Goal: Task Accomplishment & Management: Complete application form

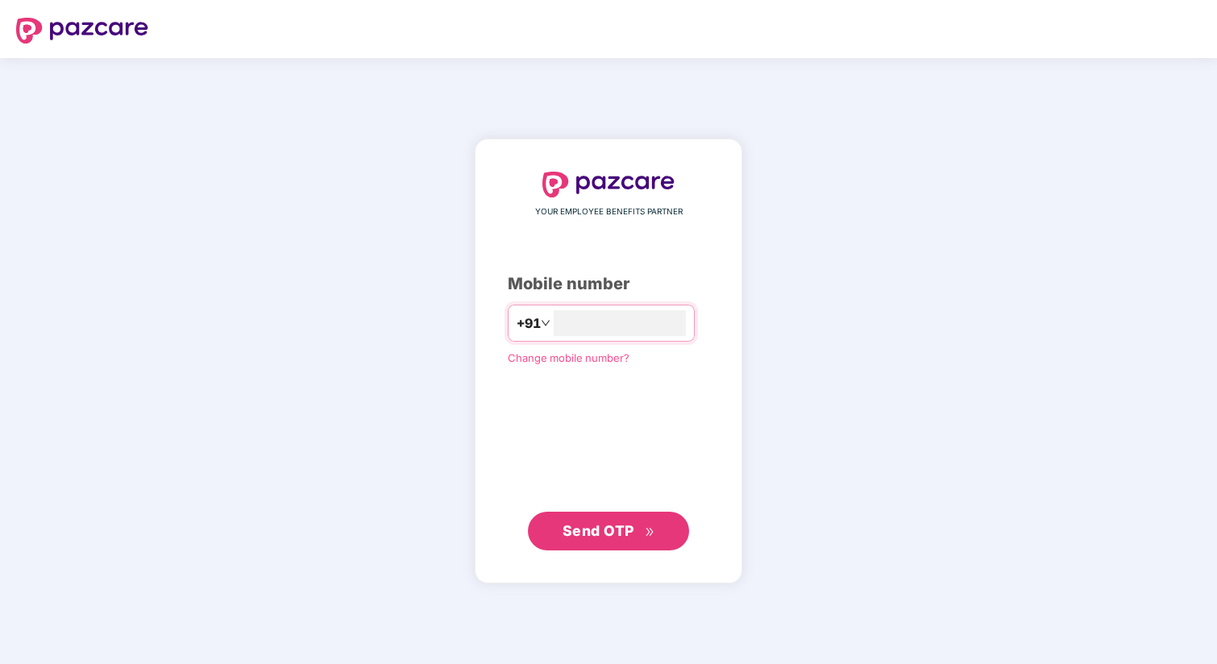
type input "**********"
click at [631, 540] on span "Send OTP" at bounding box center [609, 531] width 93 height 23
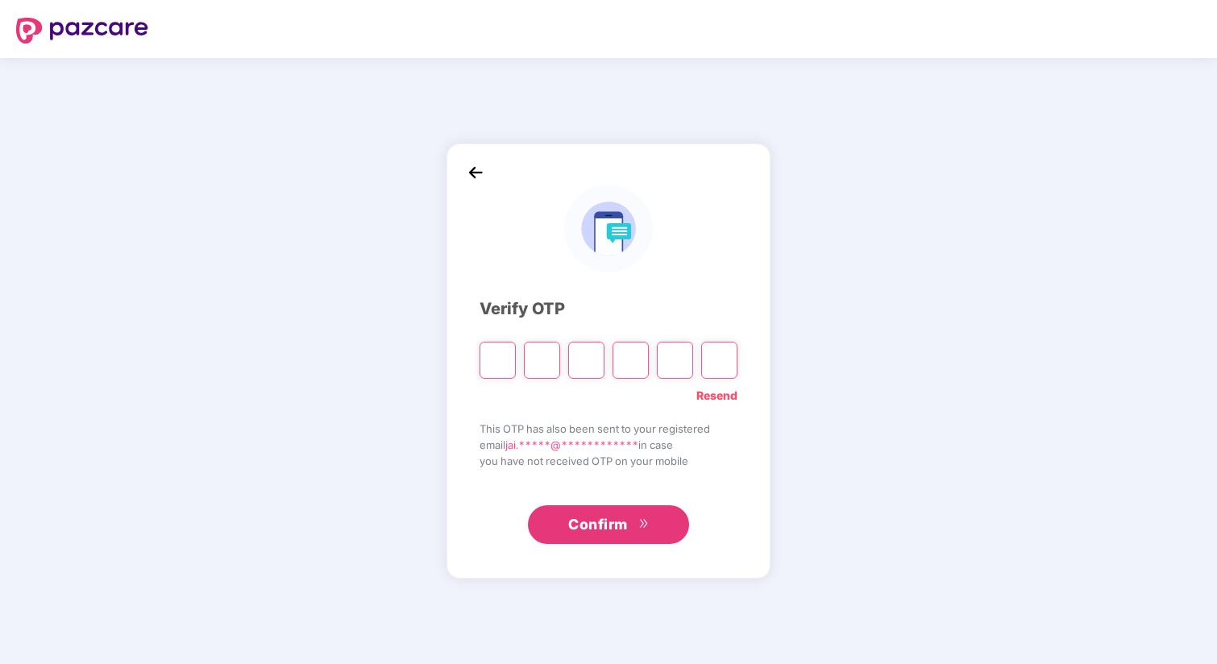
type input "*"
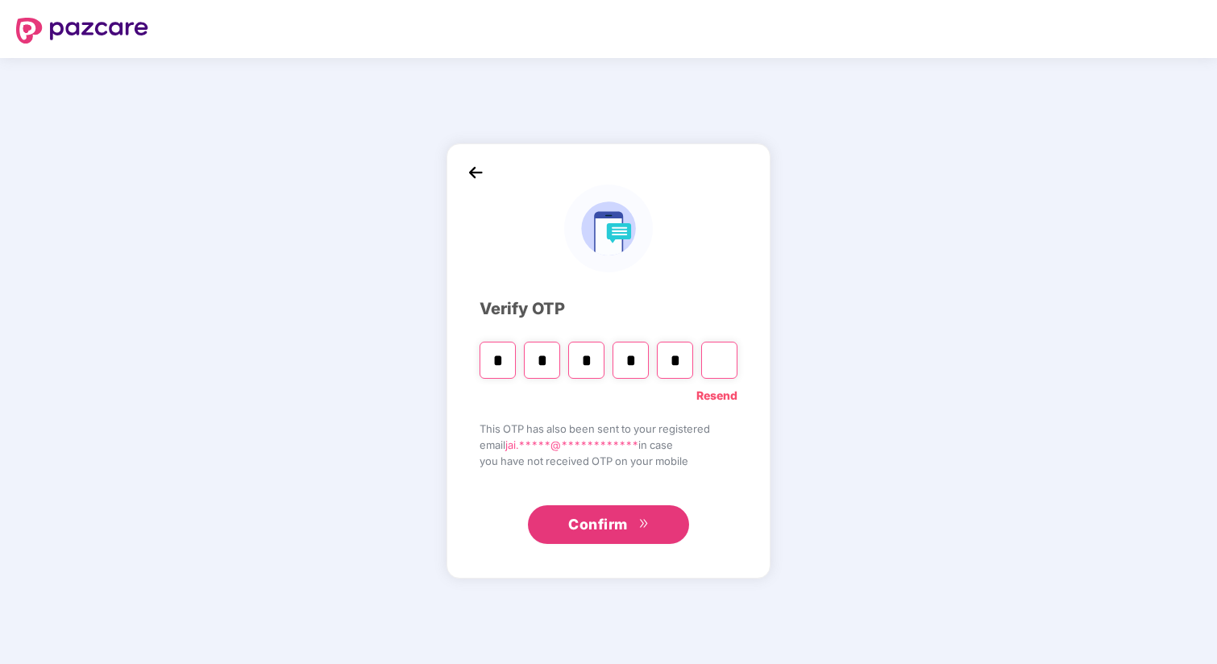
type input "*"
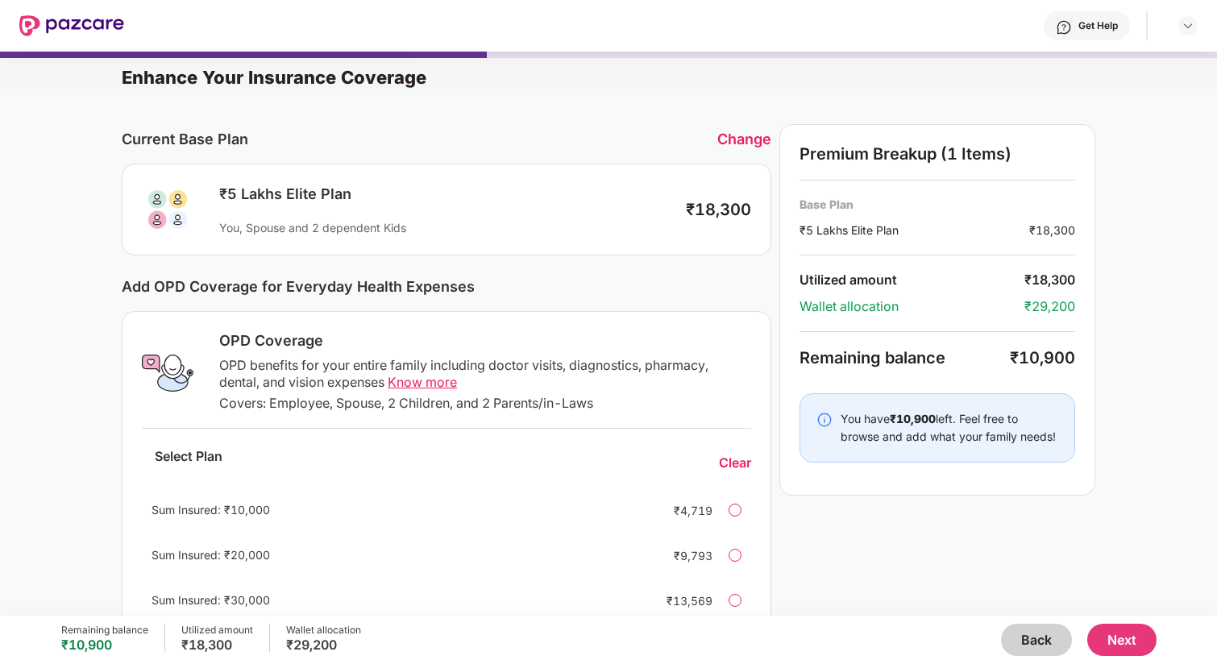
click at [740, 140] on div "Change" at bounding box center [745, 139] width 54 height 17
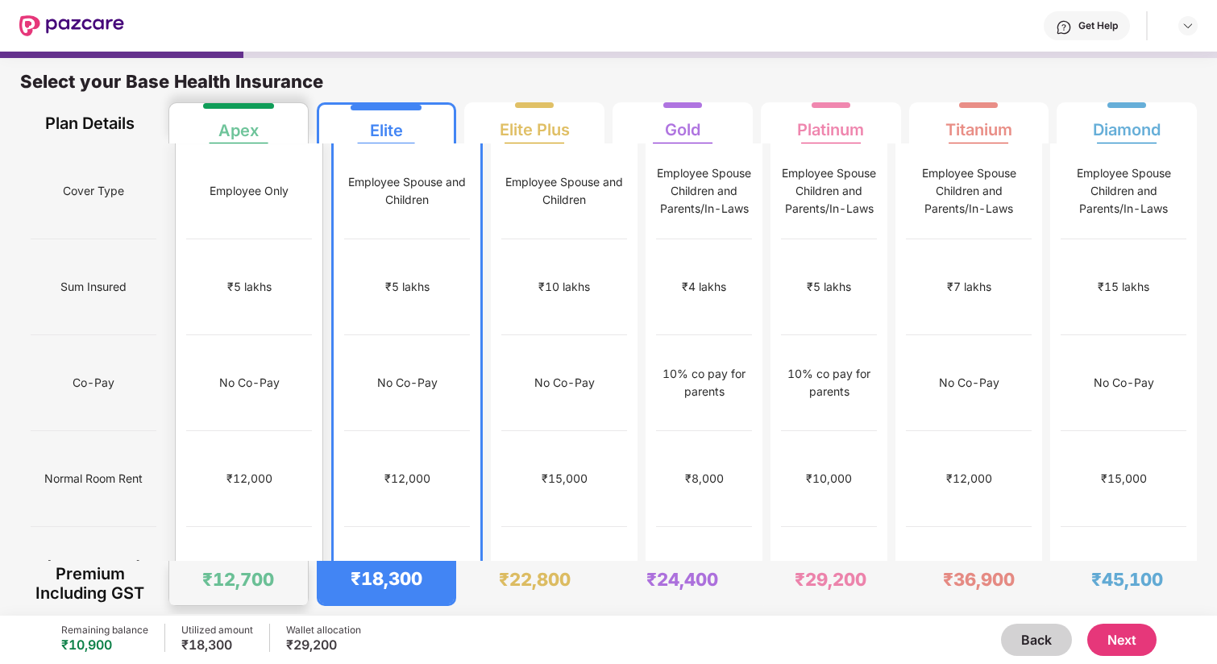
click at [257, 290] on div "₹5 lakhs" at bounding box center [249, 287] width 126 height 96
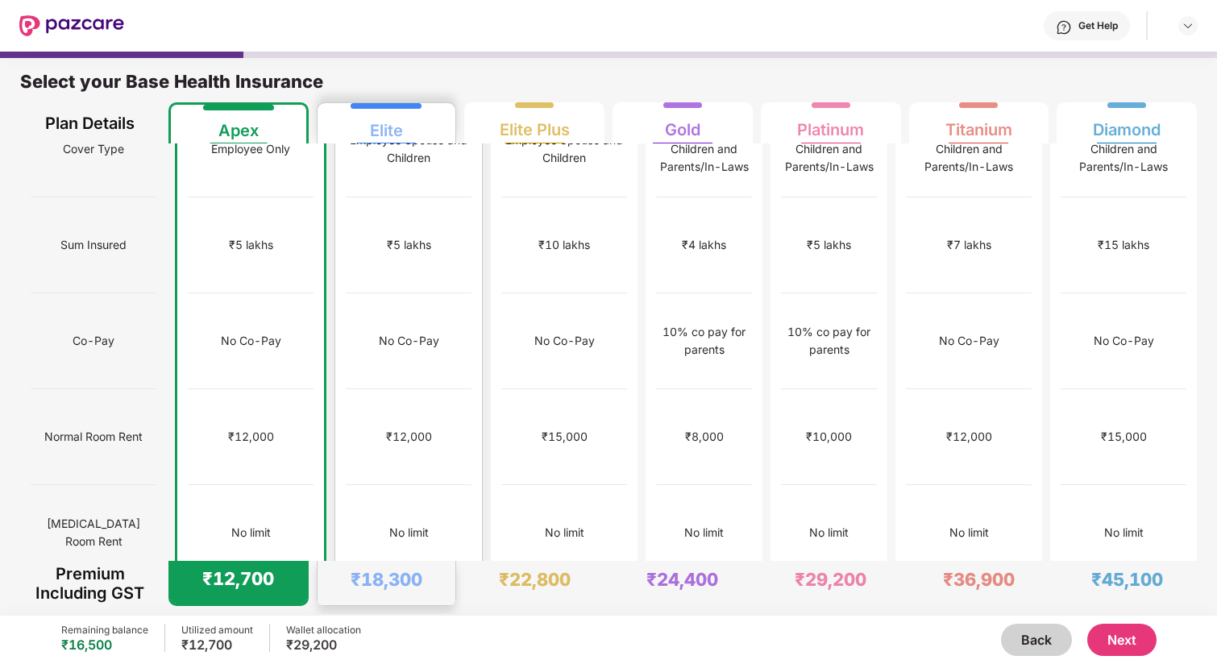
scroll to position [30, 0]
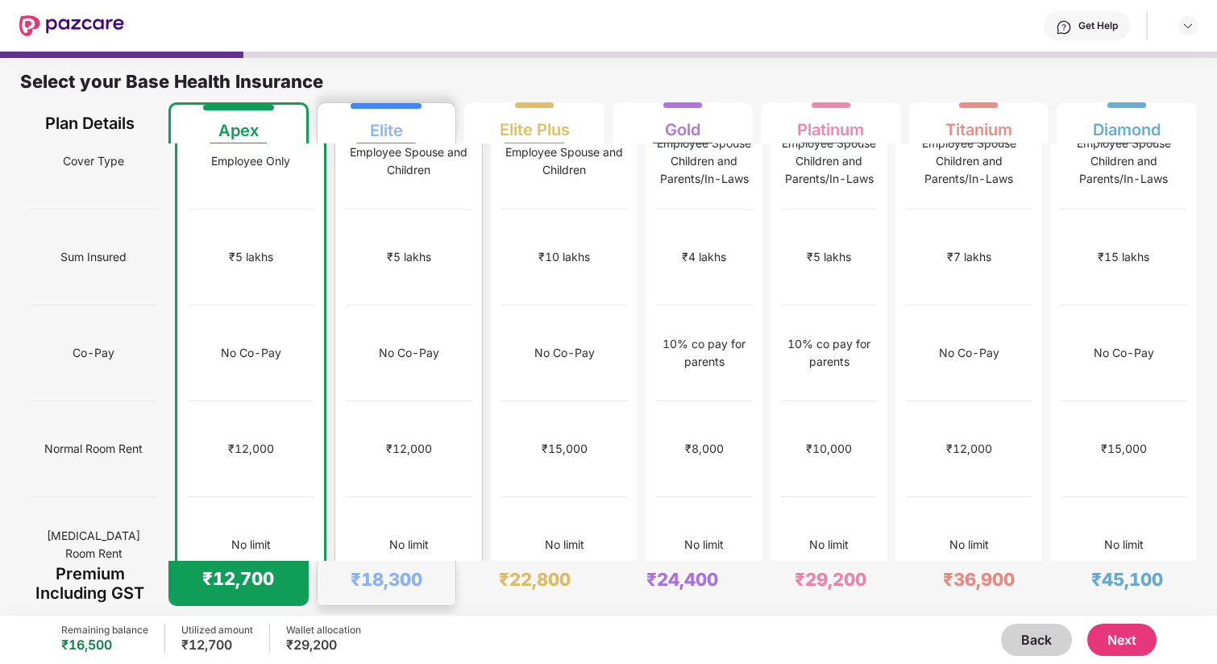
click at [415, 402] on div "₹12,000" at bounding box center [409, 450] width 126 height 96
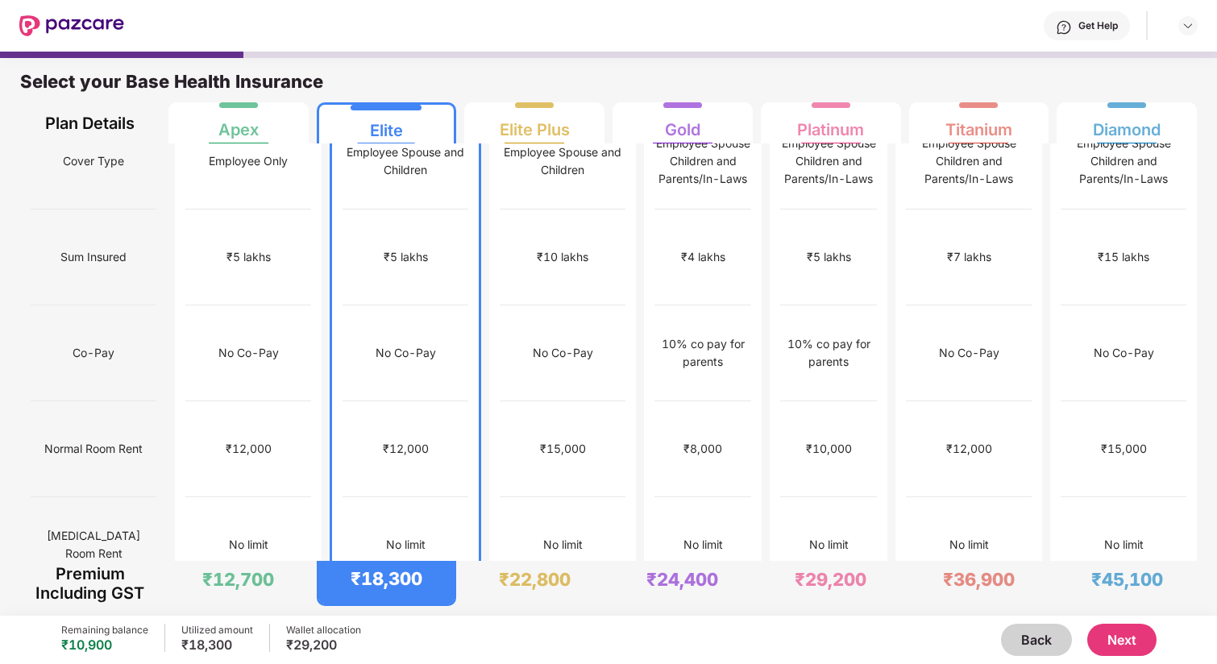
scroll to position [0, 0]
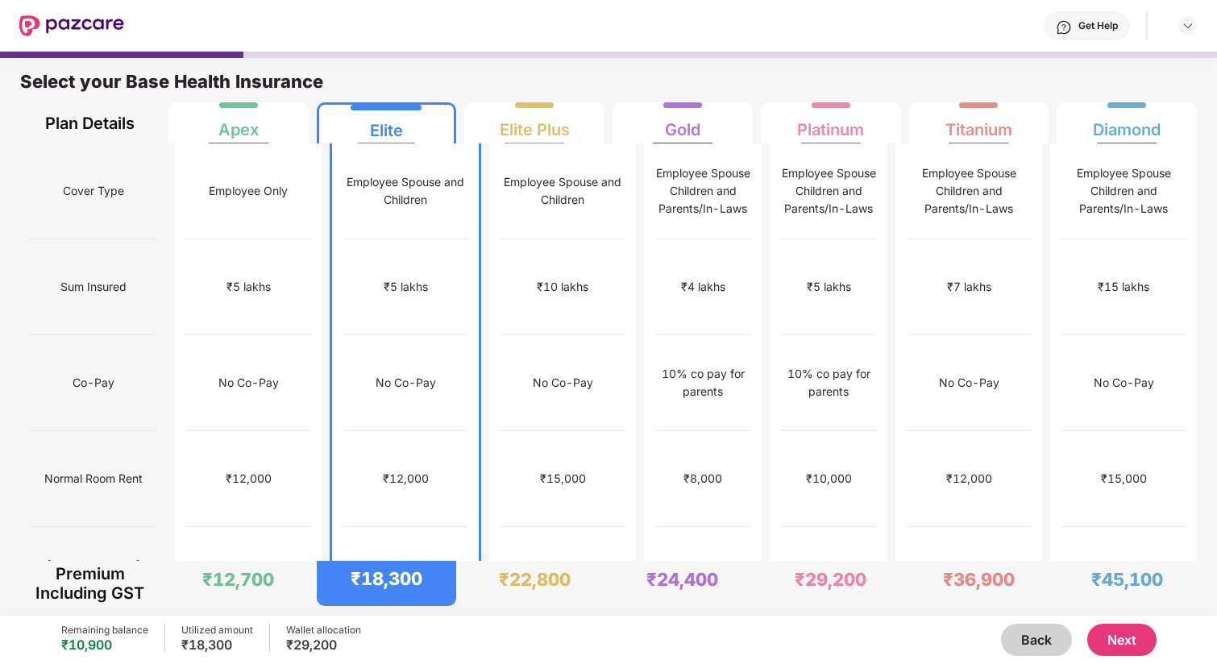
click at [262, 282] on div "₹5 lakhs" at bounding box center [248, 287] width 126 height 96
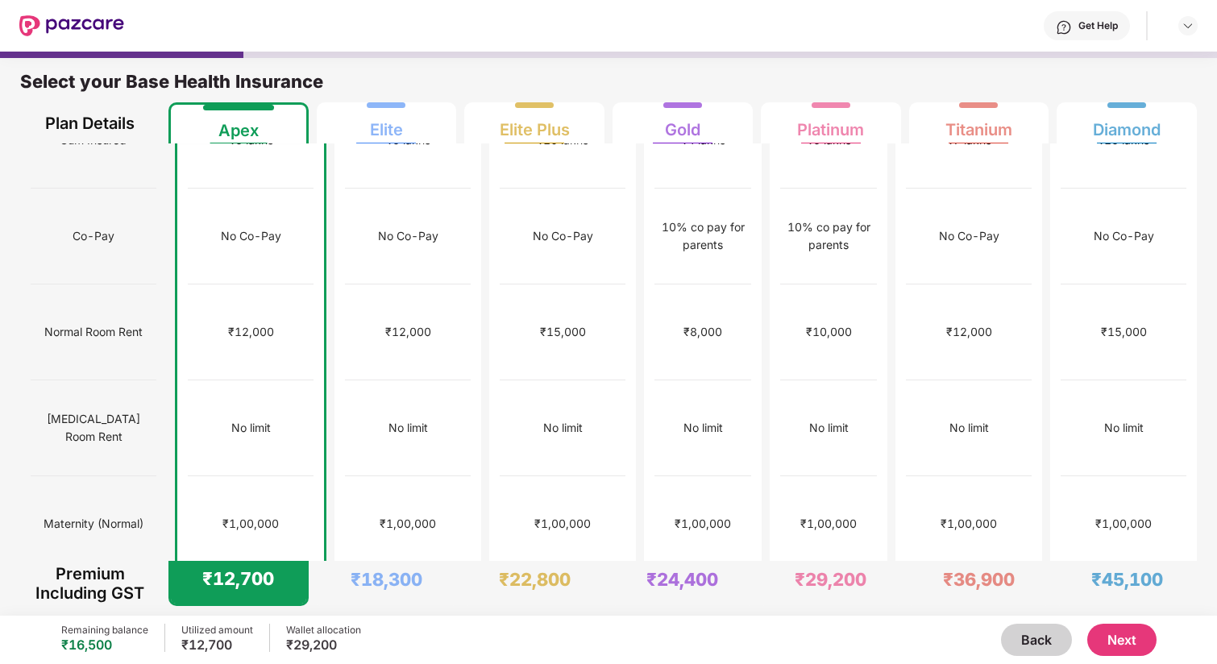
scroll to position [156, 0]
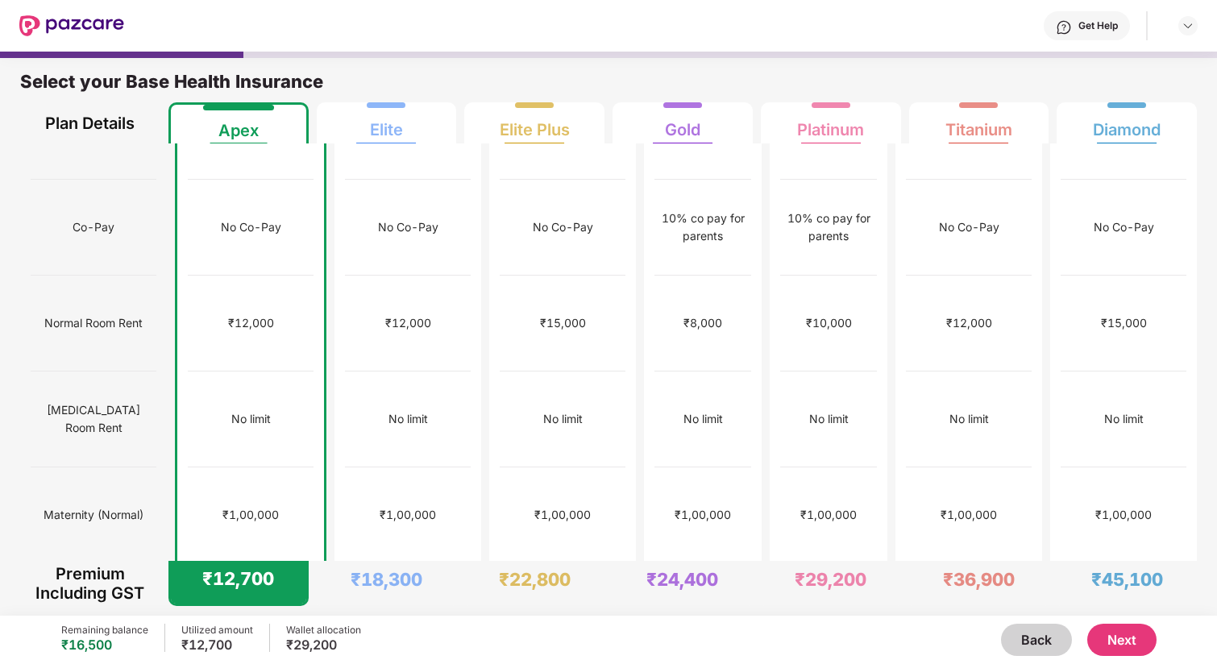
click at [1115, 643] on button "Next" at bounding box center [1122, 640] width 69 height 32
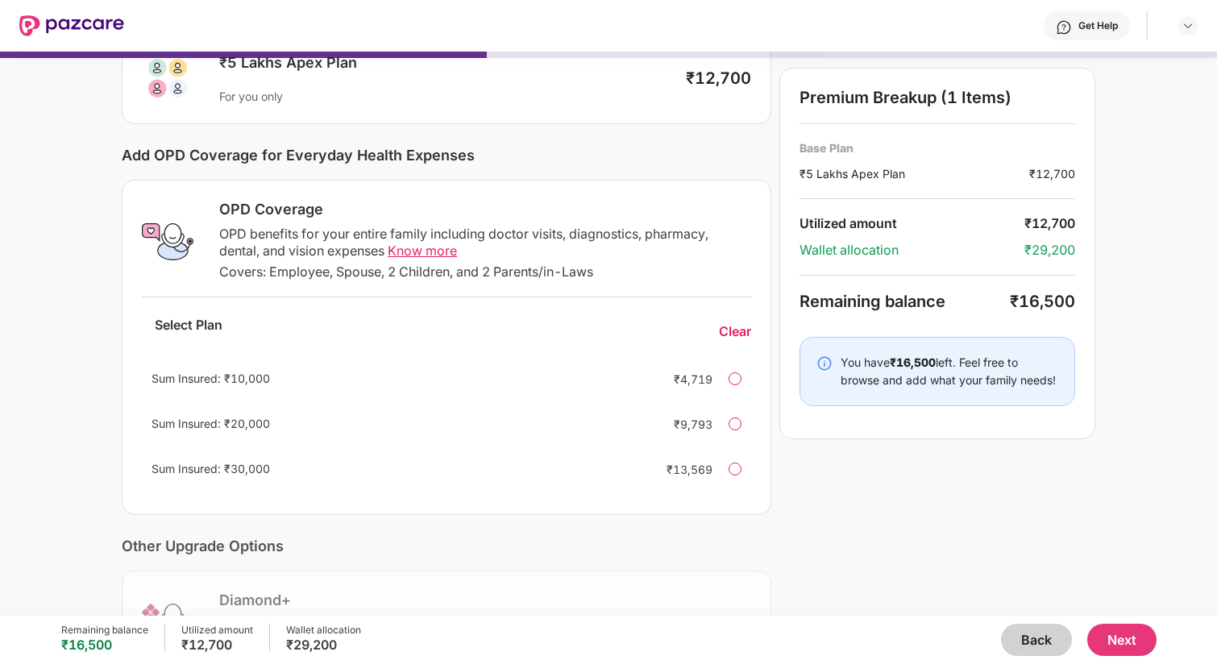
scroll to position [122, 0]
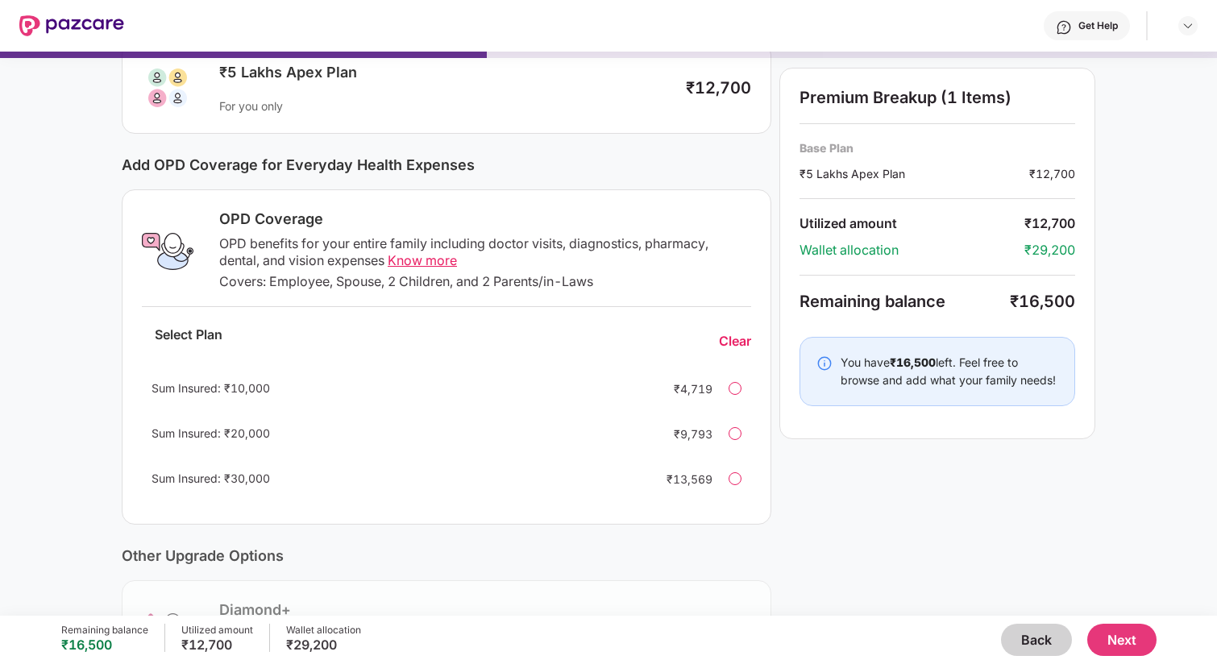
click at [739, 386] on div at bounding box center [735, 388] width 13 height 13
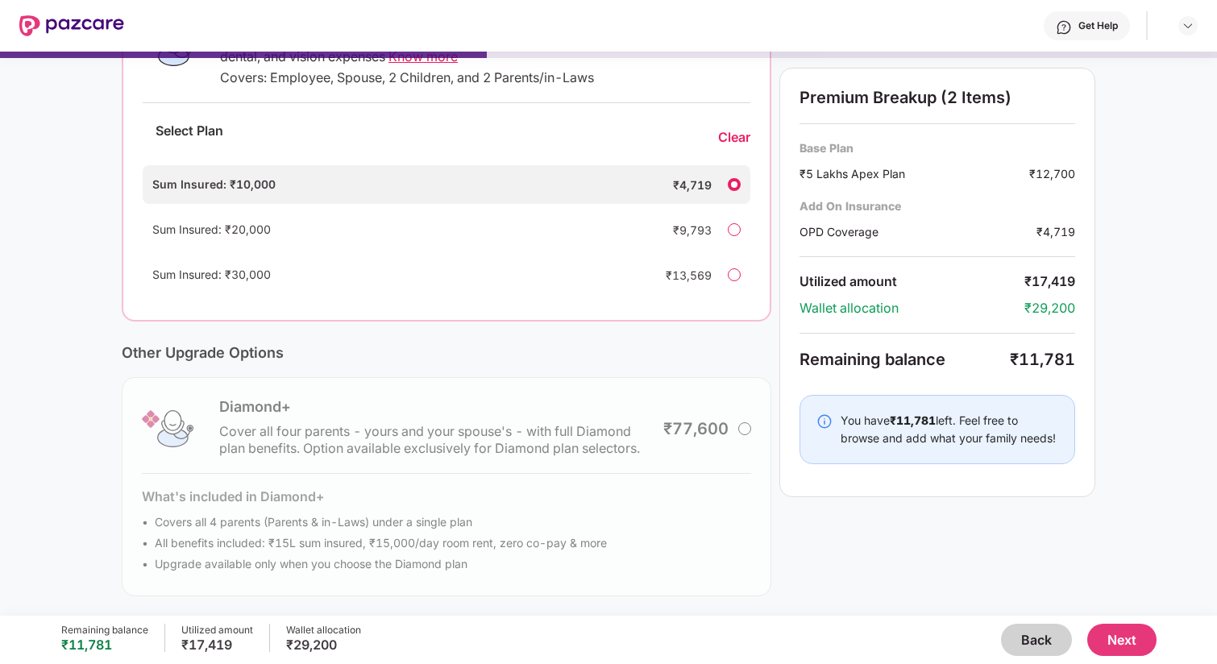
scroll to position [0, 0]
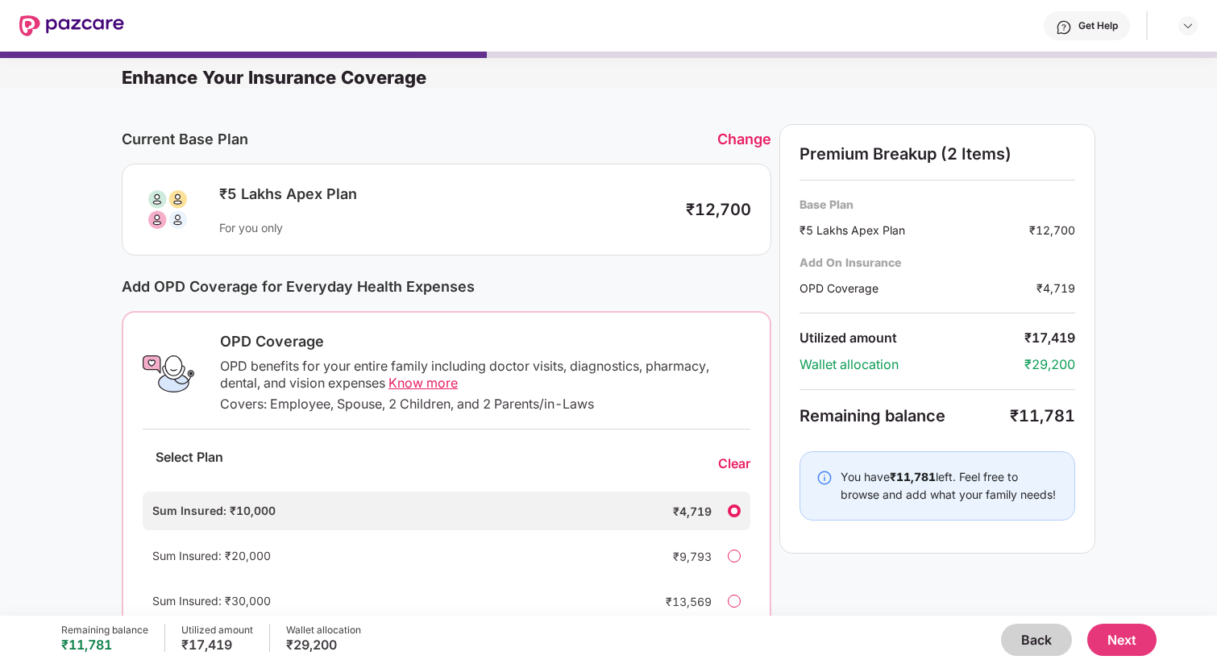
click at [734, 137] on div "Change" at bounding box center [745, 139] width 54 height 17
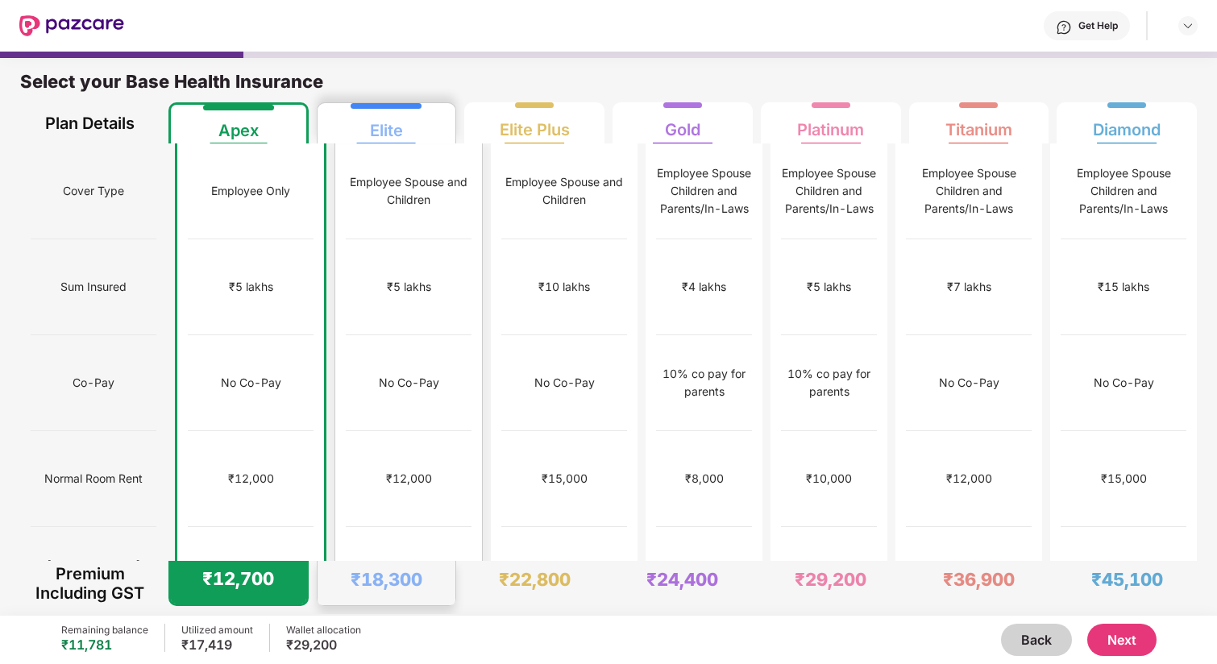
click at [399, 187] on div "Employee Spouse and Children" at bounding box center [409, 190] width 126 height 35
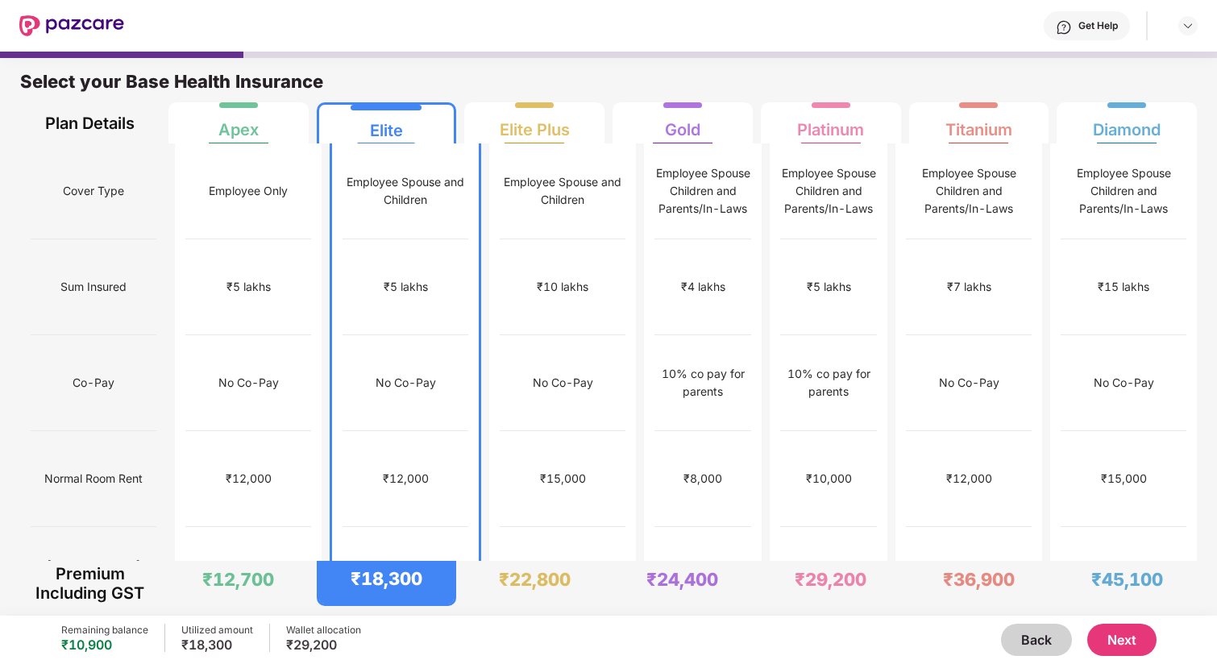
click at [1117, 632] on button "Next" at bounding box center [1122, 640] width 69 height 32
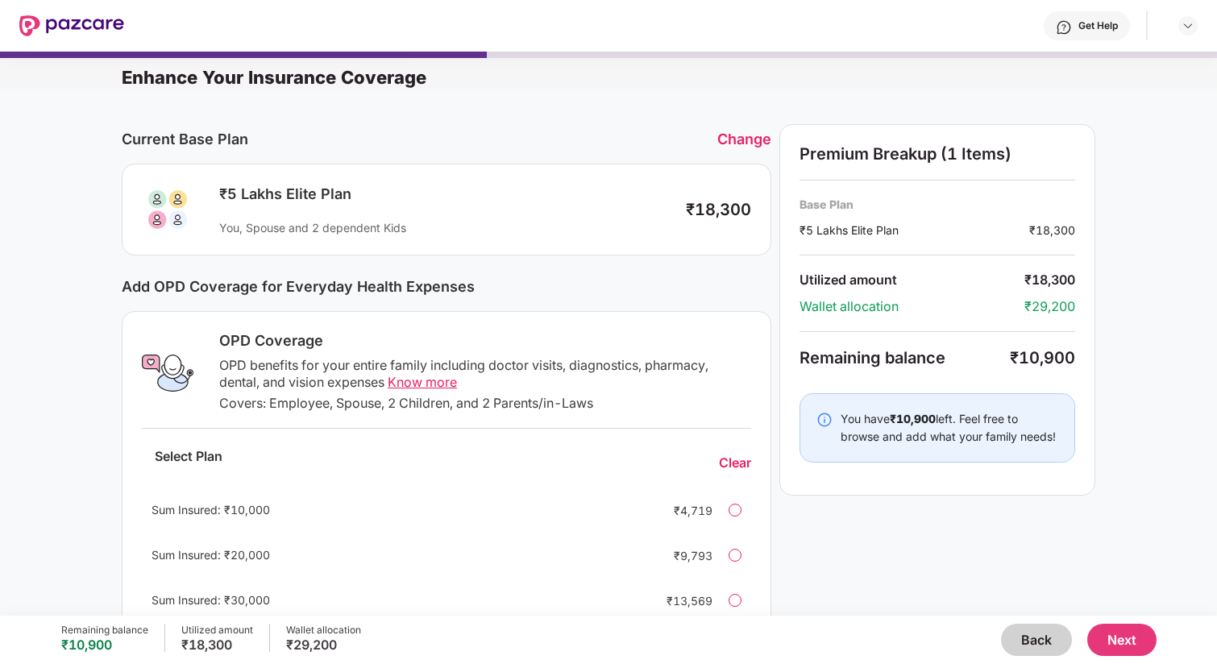
click at [752, 133] on div "Change" at bounding box center [745, 139] width 54 height 17
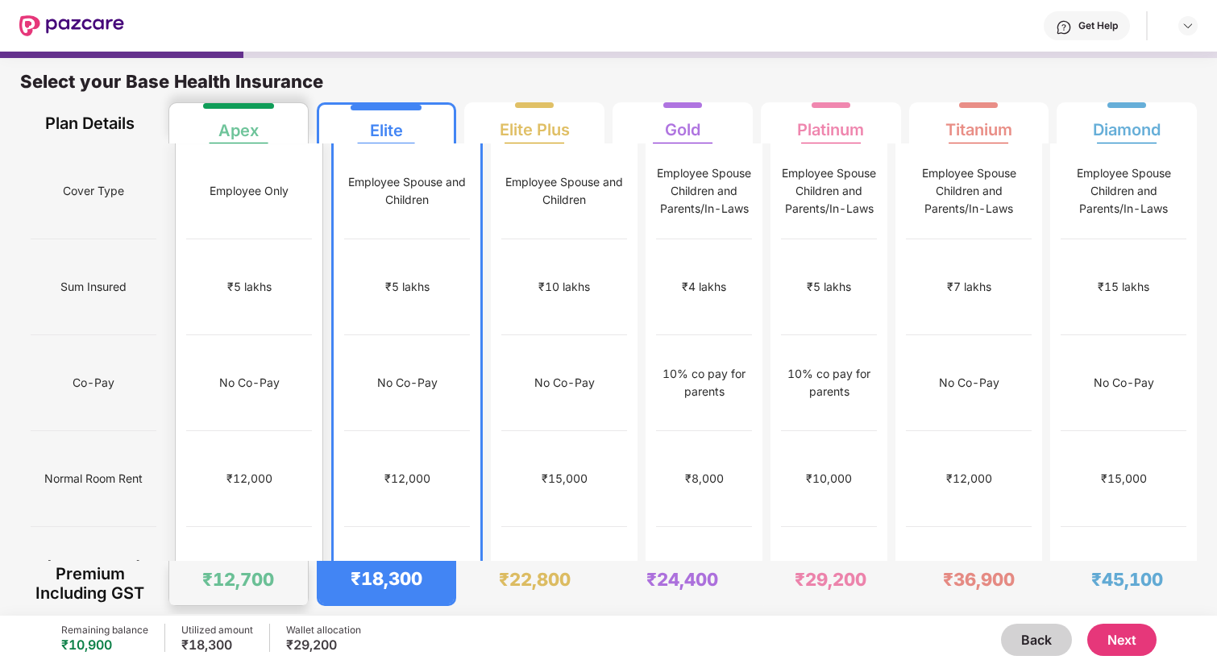
click at [254, 239] on div "₹5 lakhs" at bounding box center [249, 287] width 126 height 96
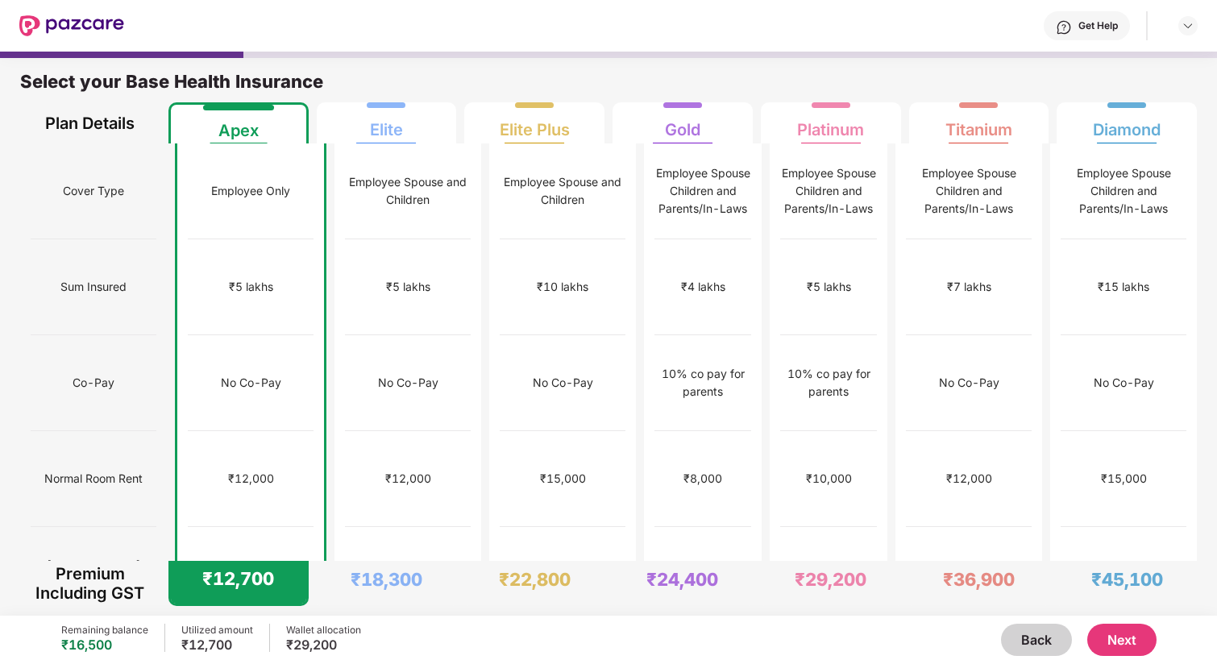
click at [1140, 635] on button "Next" at bounding box center [1122, 640] width 69 height 32
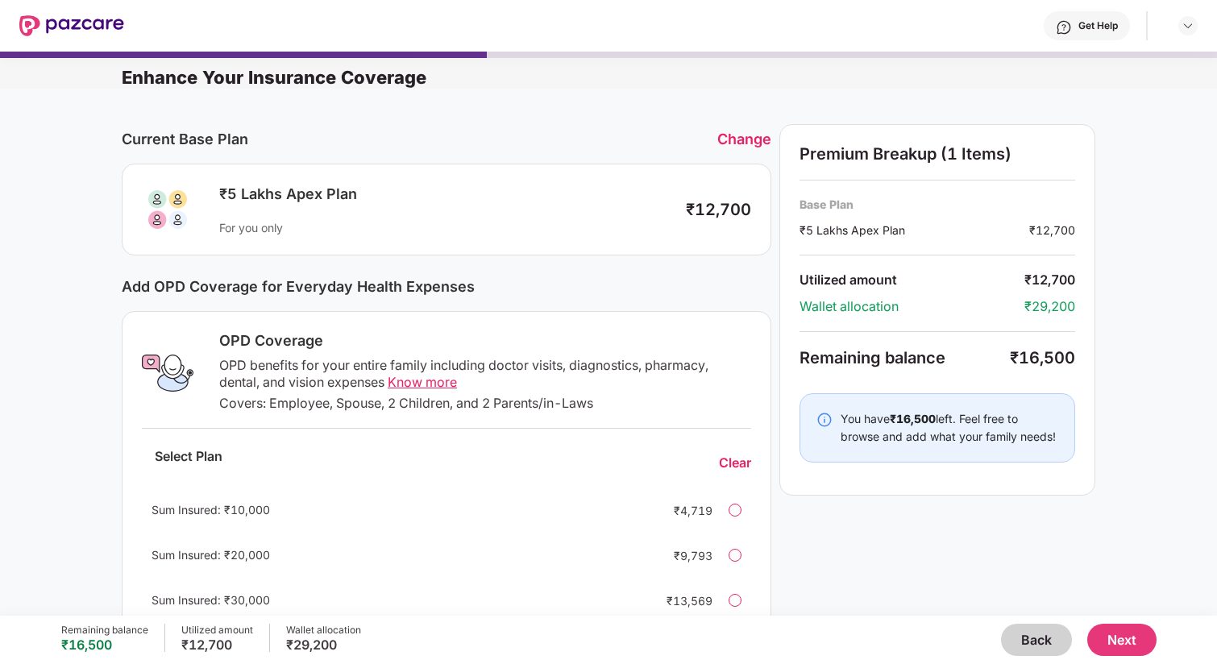
click at [739, 510] on div at bounding box center [735, 510] width 13 height 13
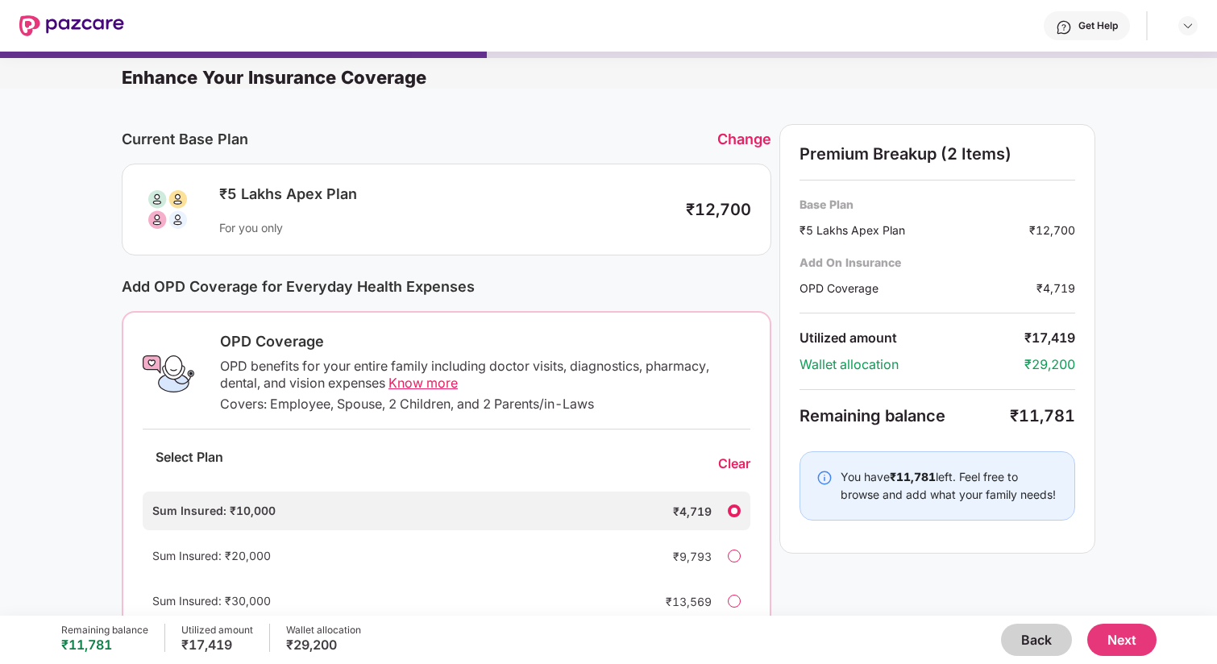
click at [739, 510] on div at bounding box center [734, 511] width 13 height 13
click at [734, 506] on div at bounding box center [734, 511] width 13 height 13
click at [739, 453] on div "Select Plan Clear" at bounding box center [447, 464] width 608 height 43
click at [738, 465] on div "Clear" at bounding box center [734, 464] width 32 height 17
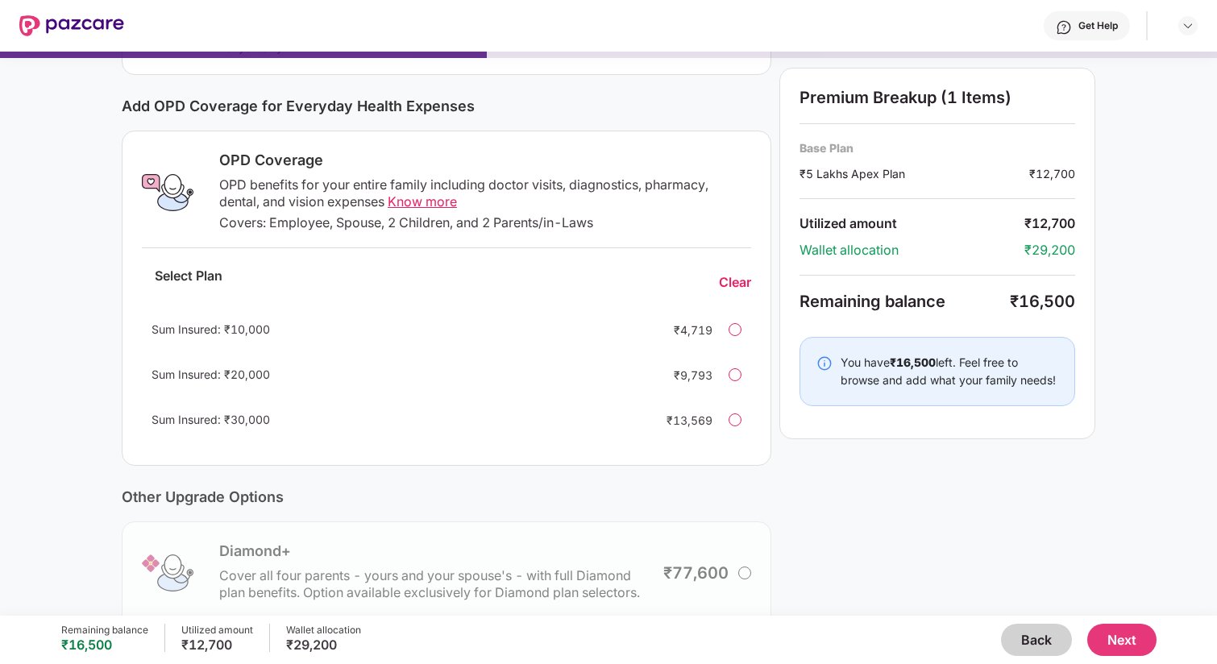
scroll to position [241, 0]
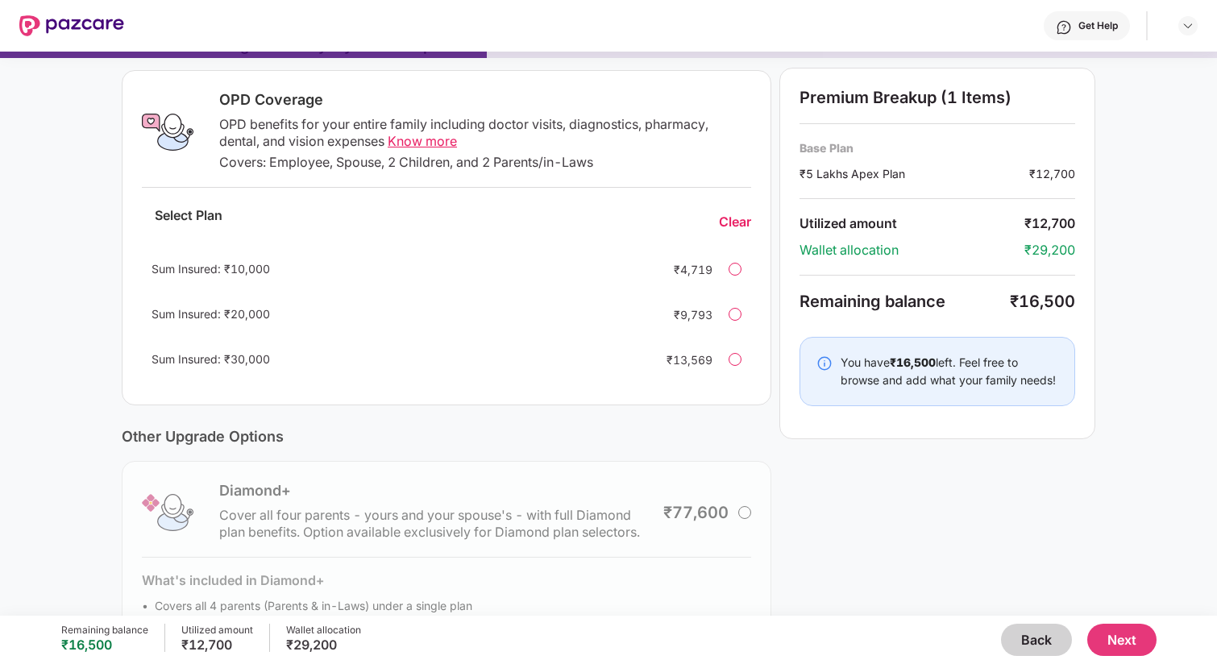
click at [1147, 634] on button "Next" at bounding box center [1122, 640] width 69 height 32
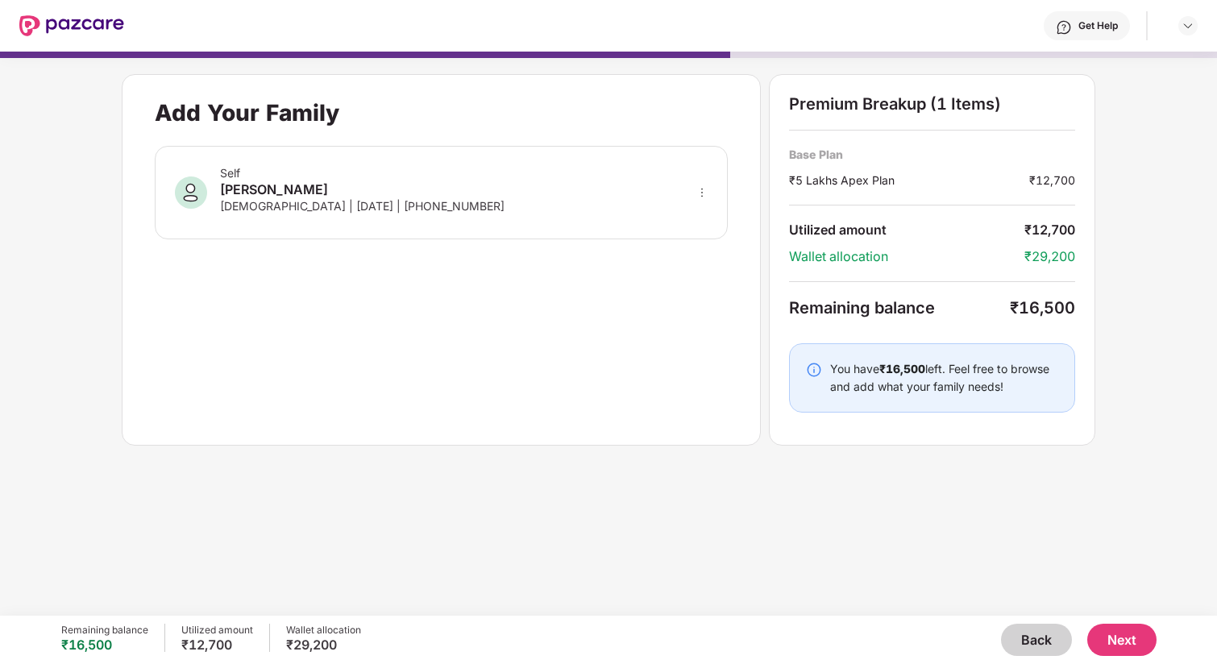
click at [1112, 641] on button "Next" at bounding box center [1122, 640] width 69 height 32
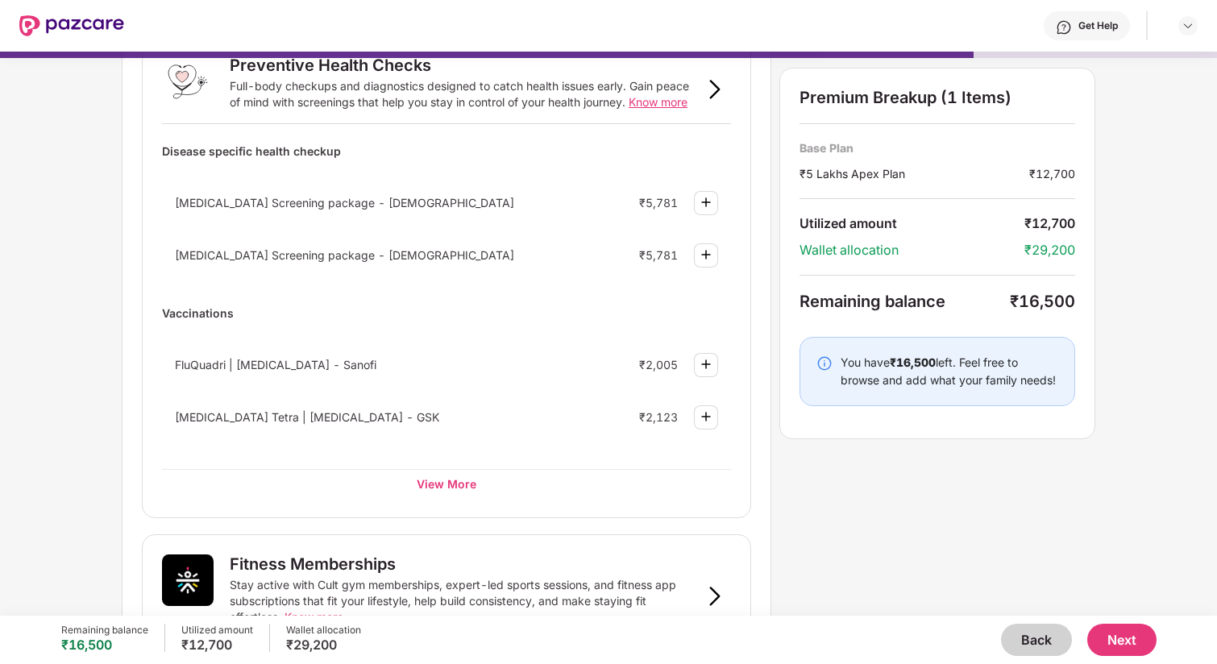
scroll to position [156, 0]
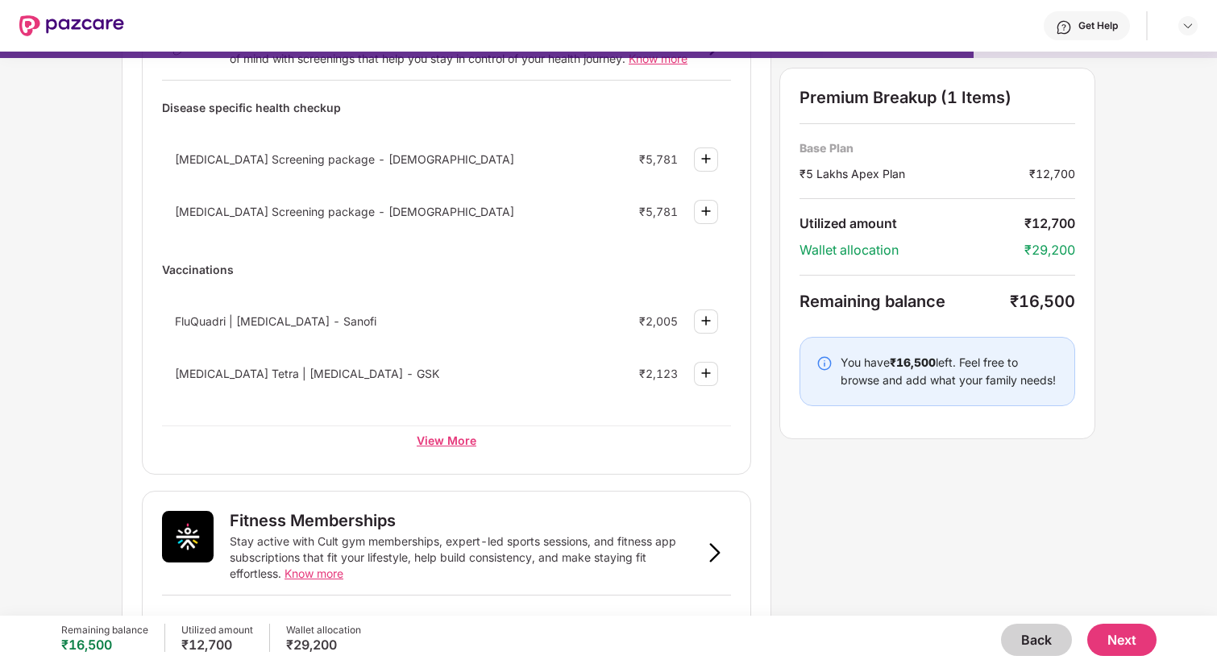
click at [439, 450] on div "View More" at bounding box center [446, 440] width 569 height 29
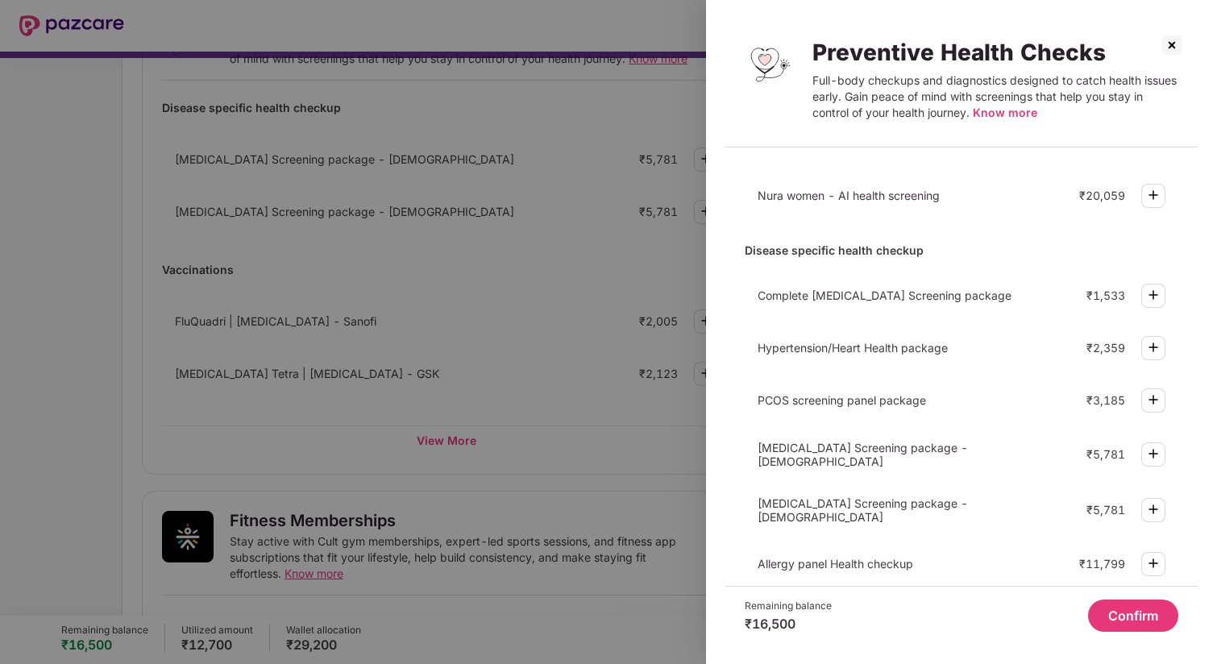
scroll to position [33, 0]
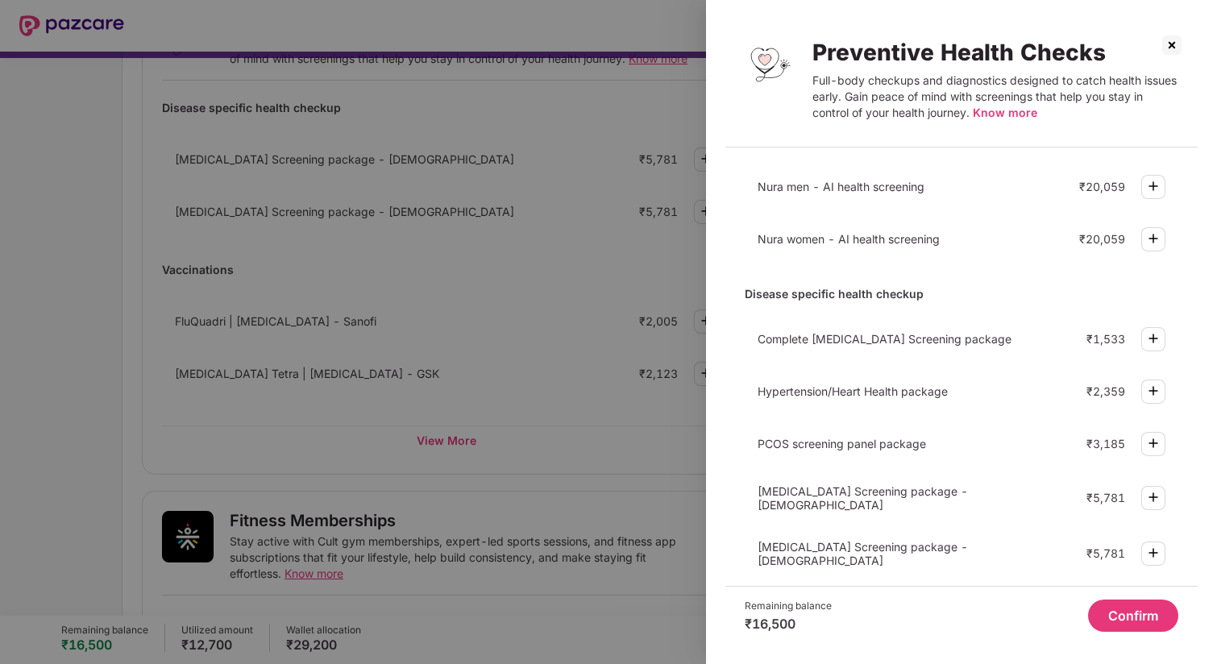
click at [1167, 44] on img at bounding box center [1172, 45] width 26 height 26
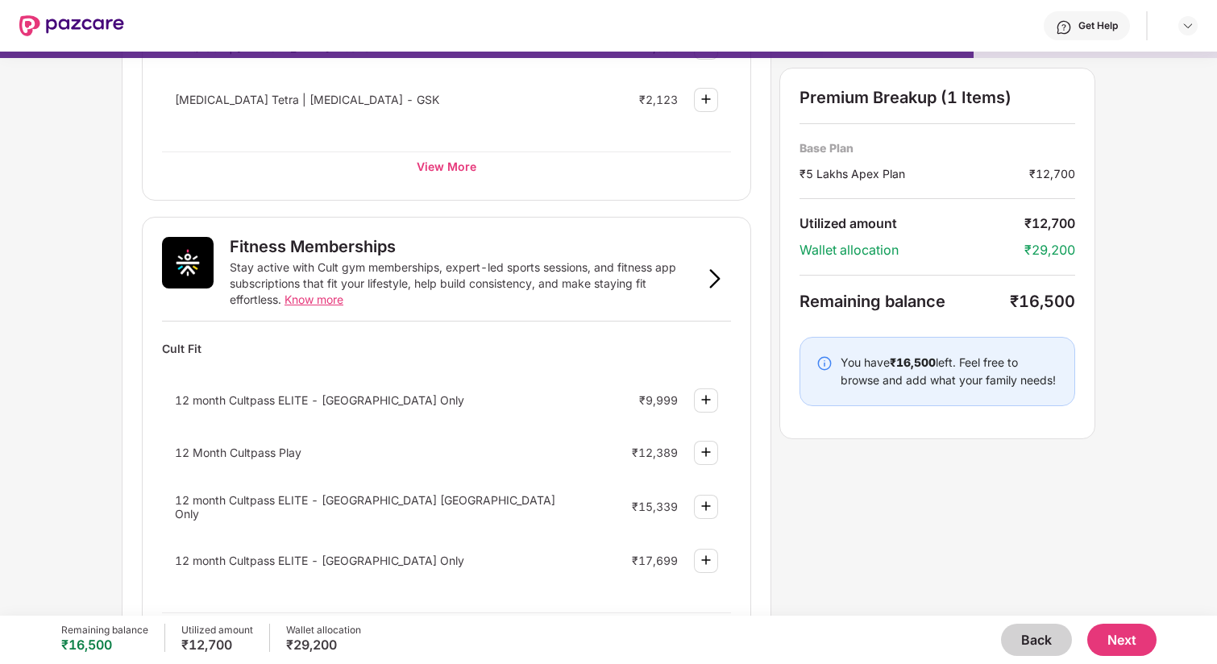
scroll to position [439, 0]
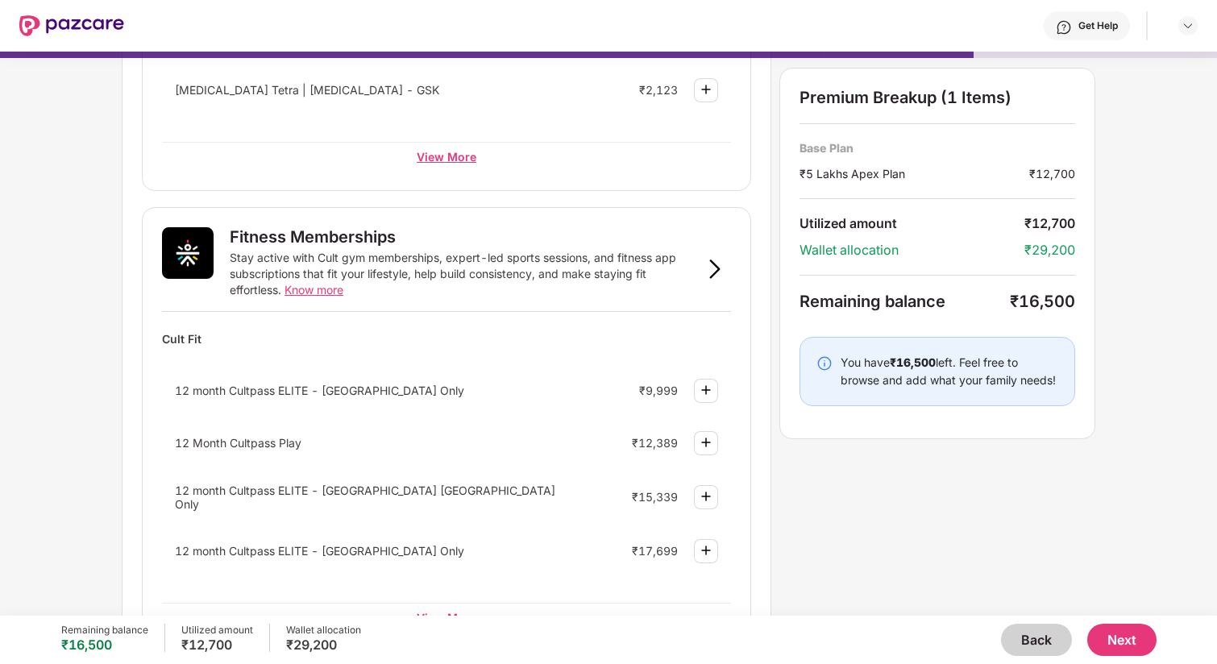
click at [428, 156] on div "View More" at bounding box center [446, 156] width 569 height 29
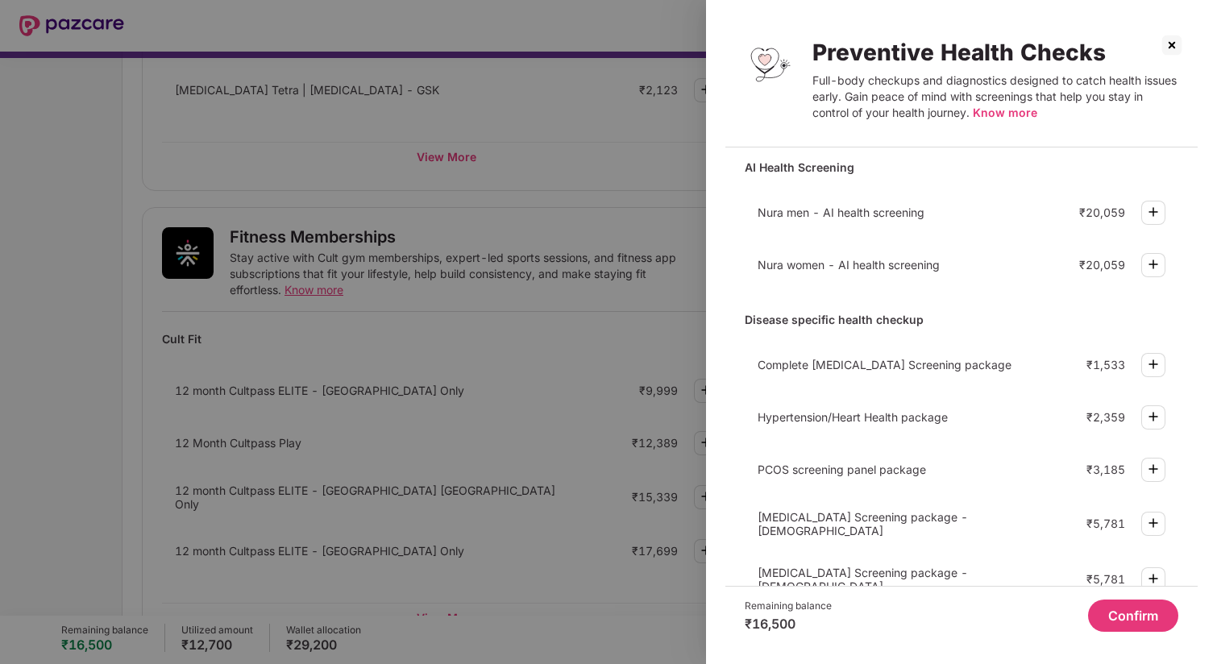
scroll to position [0, 0]
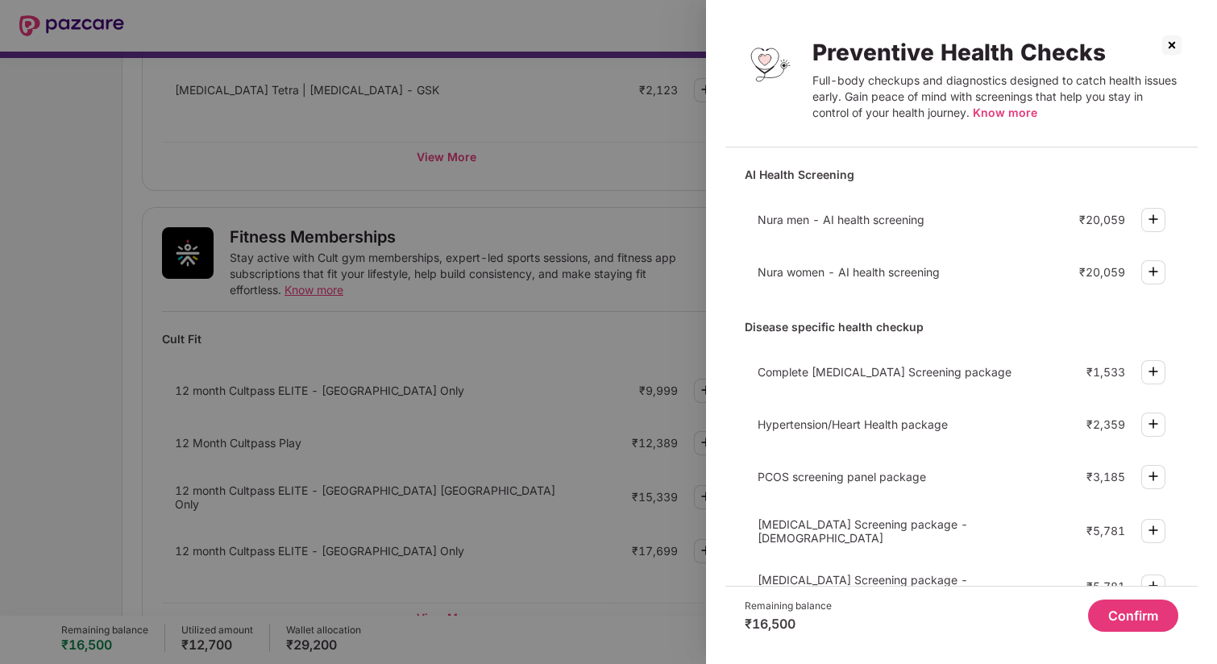
click at [1150, 431] on img at bounding box center [1153, 423] width 19 height 19
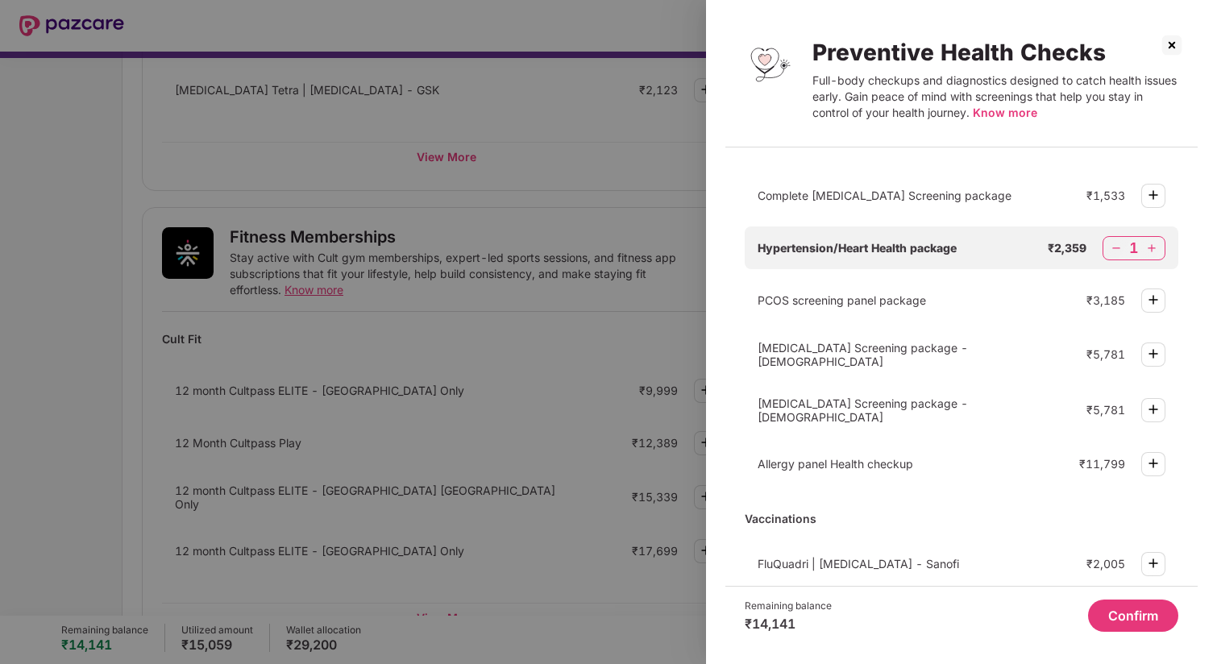
scroll to position [214, 0]
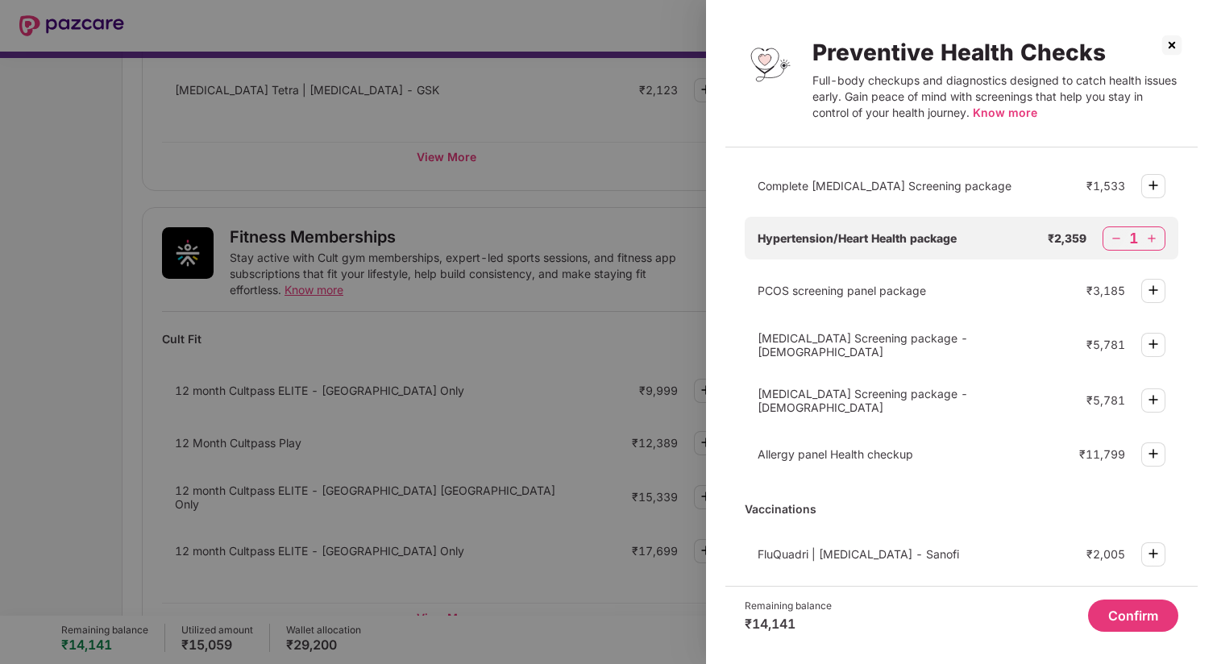
click at [1125, 610] on button "Confirm" at bounding box center [1133, 616] width 90 height 32
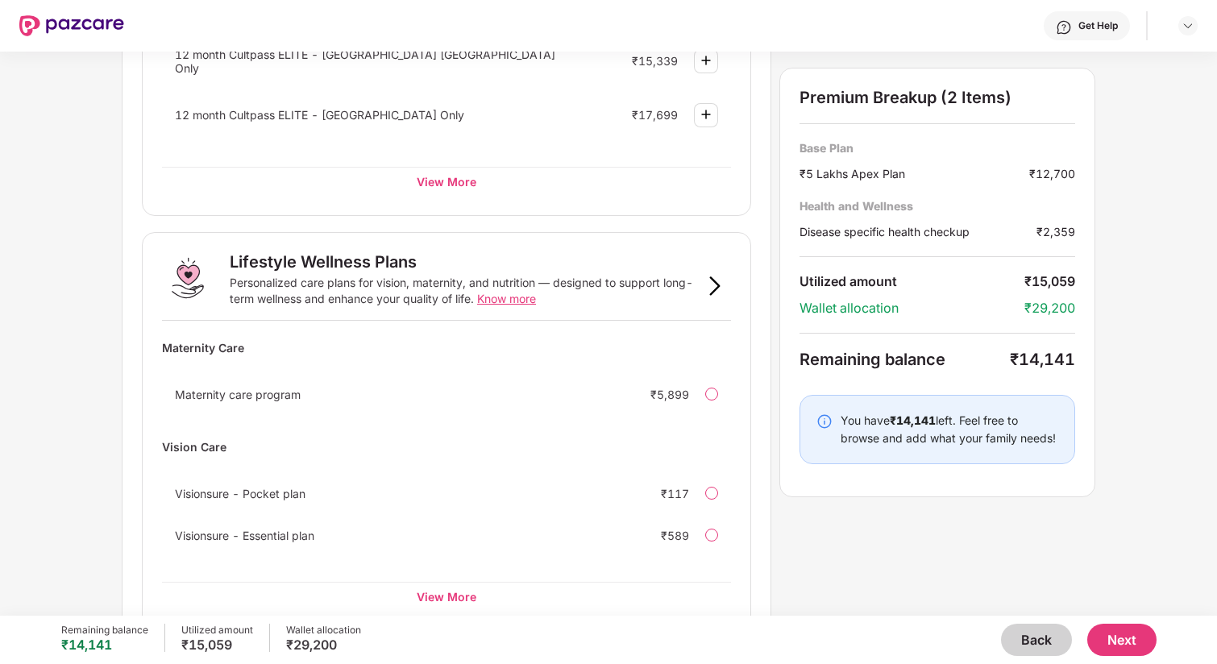
scroll to position [946, 0]
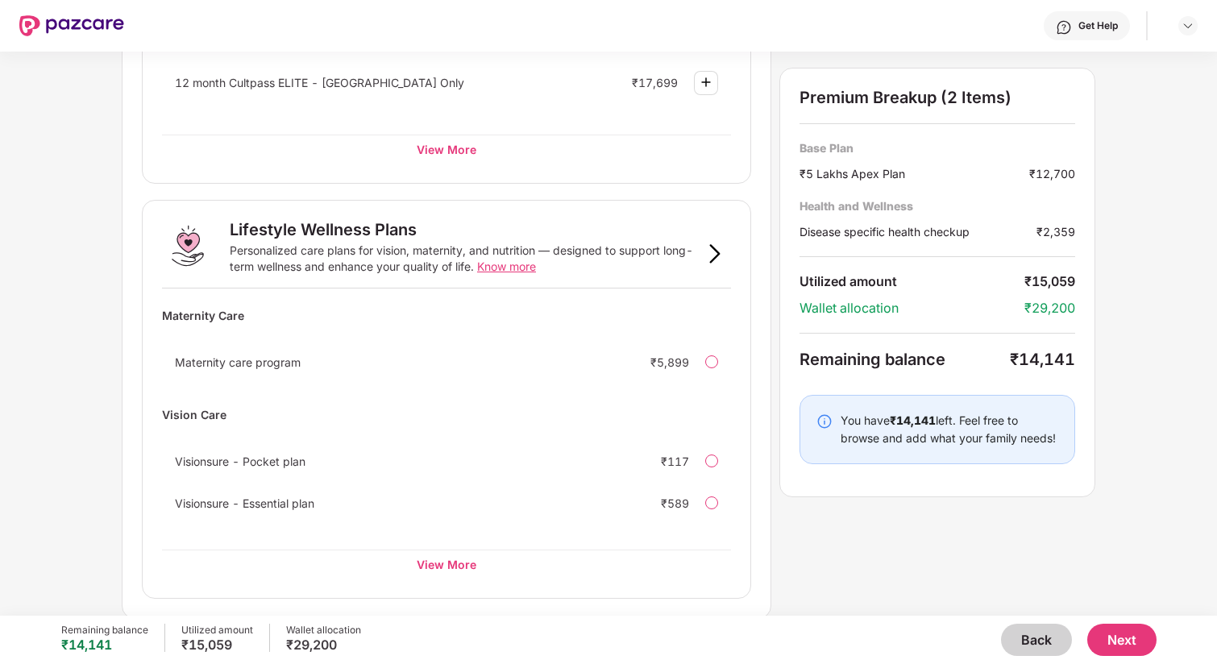
click at [711, 501] on div at bounding box center [711, 503] width 13 height 13
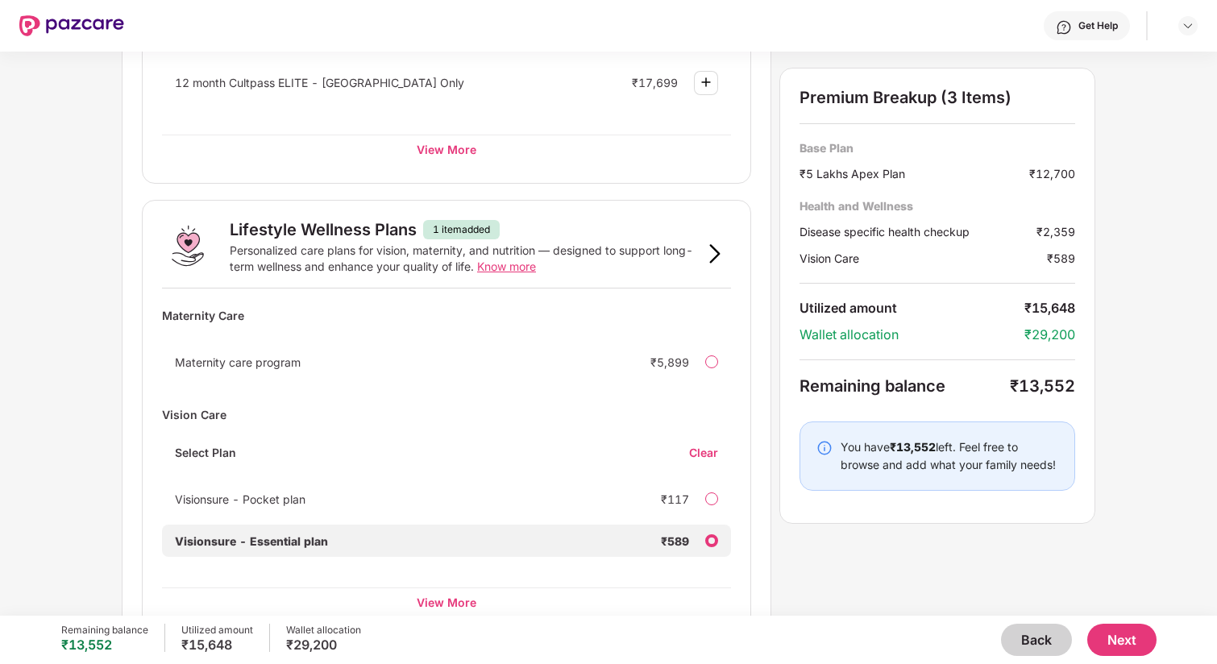
scroll to position [984, 0]
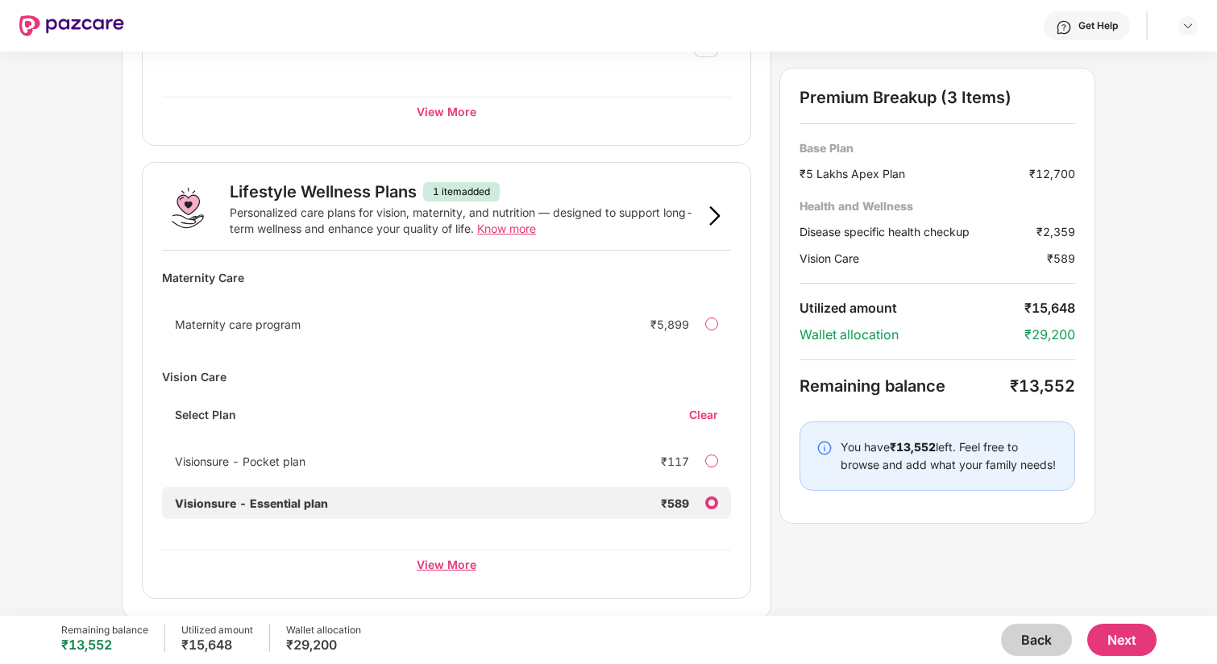
click at [441, 564] on div "View More" at bounding box center [446, 564] width 569 height 29
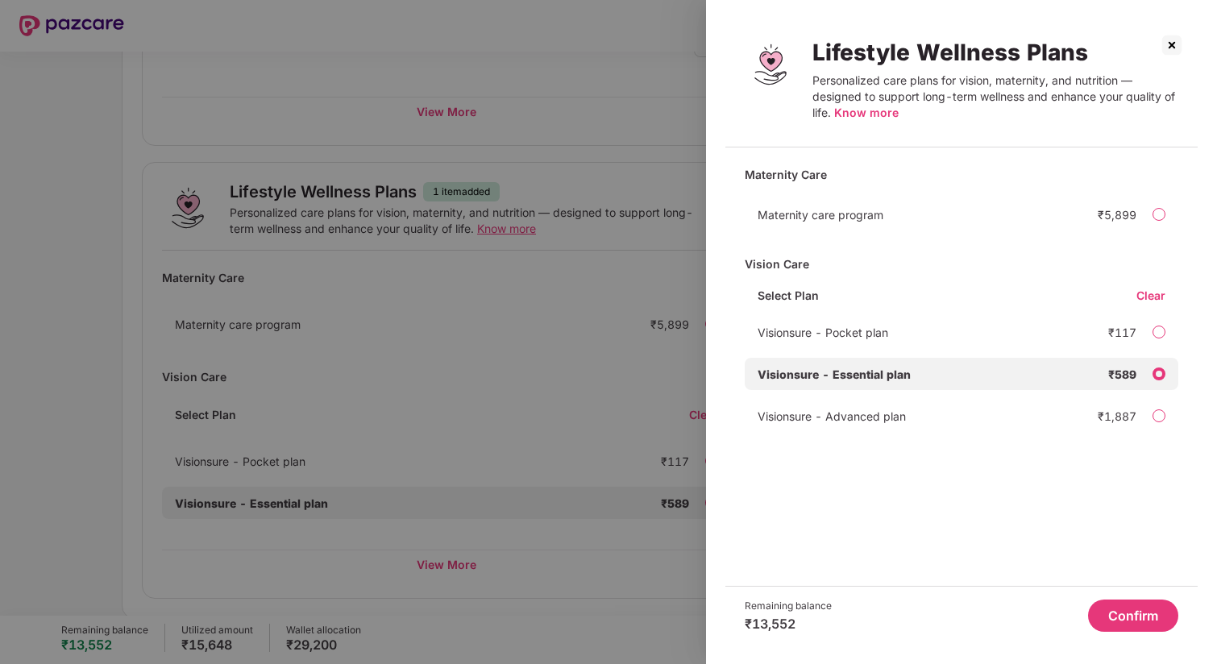
click at [1163, 414] on div at bounding box center [1159, 416] width 13 height 13
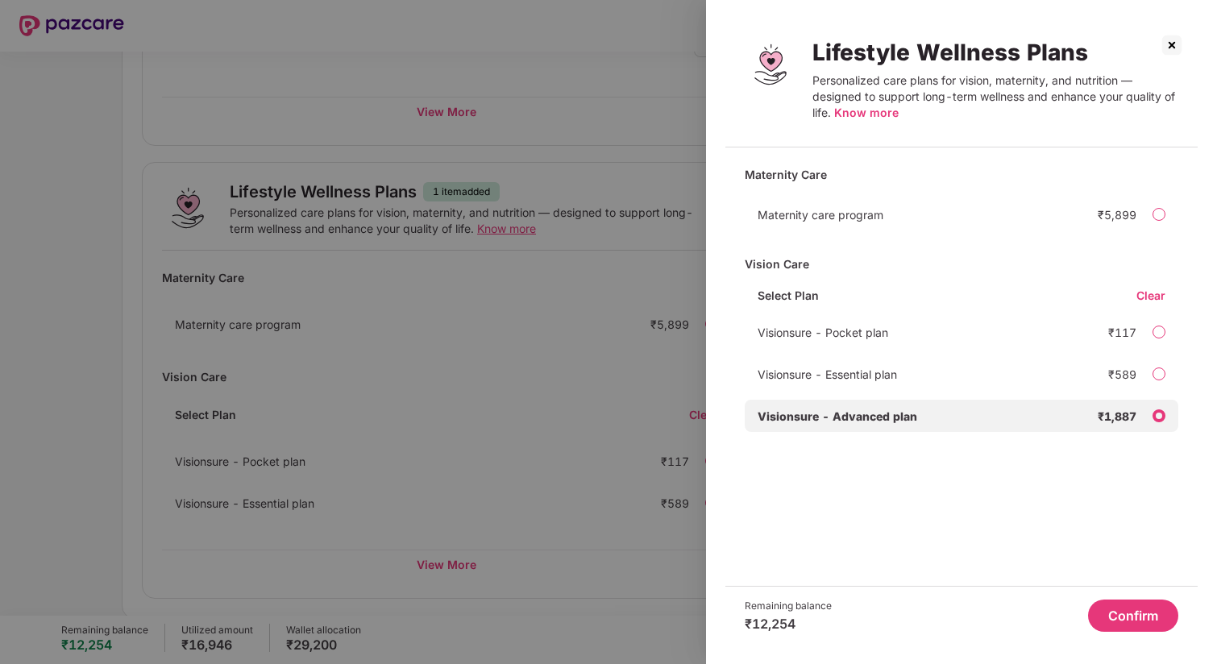
click at [1138, 618] on button "Confirm" at bounding box center [1133, 616] width 90 height 32
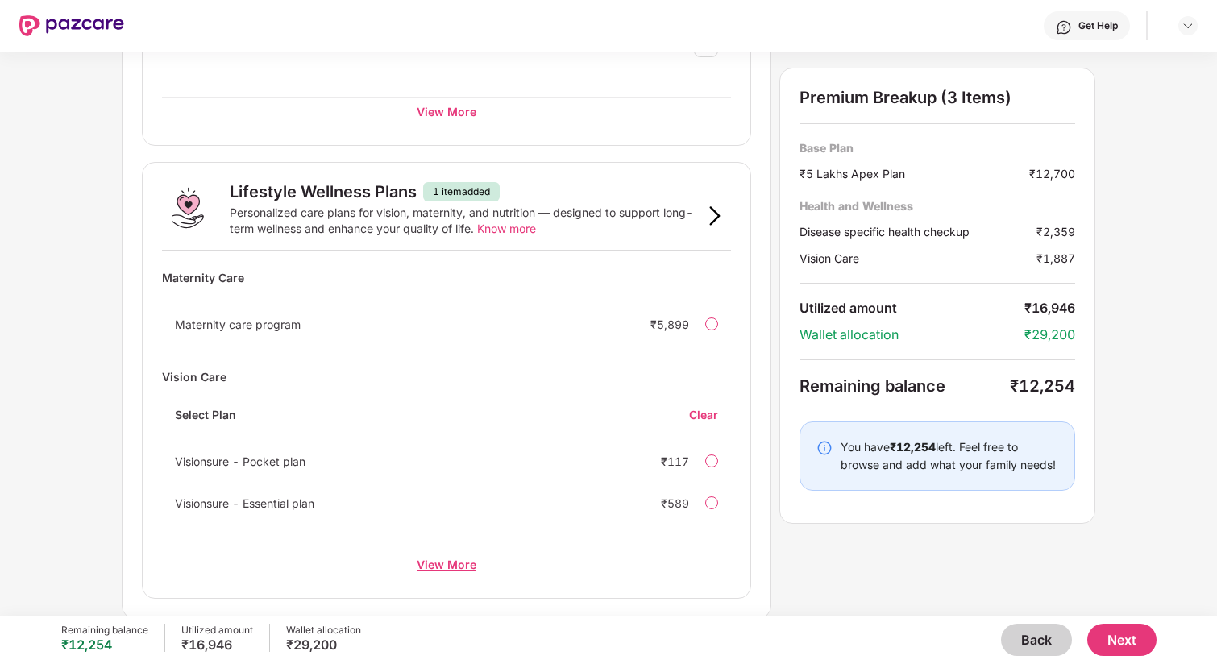
click at [454, 564] on div "View More" at bounding box center [446, 564] width 569 height 29
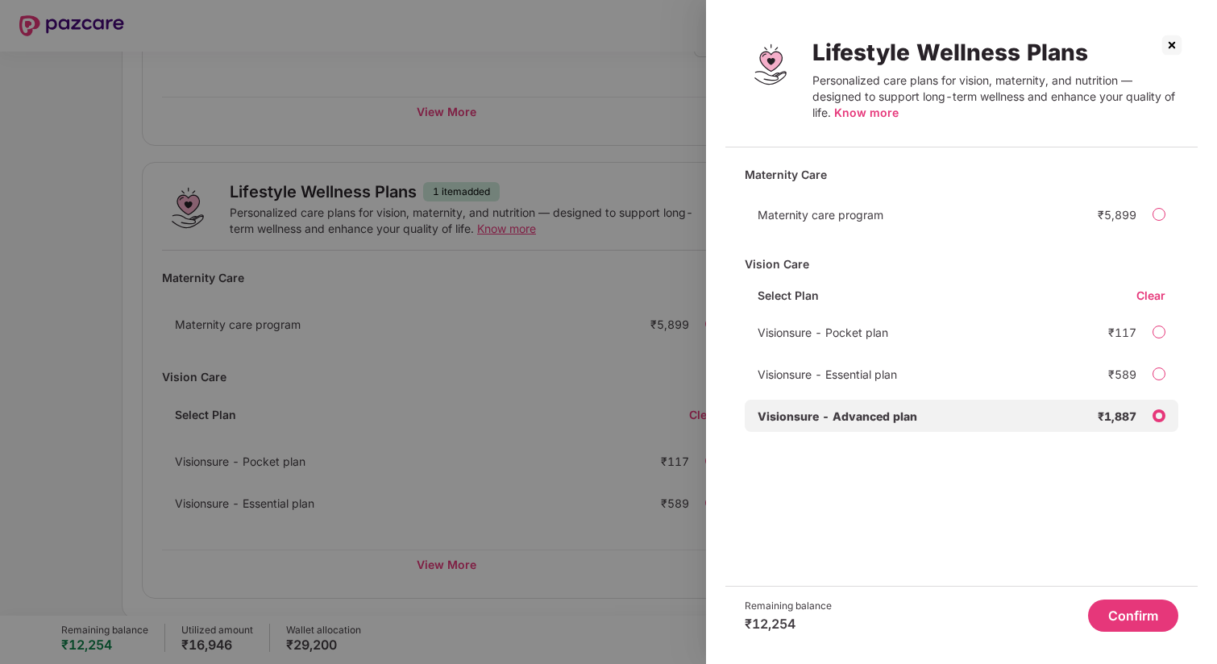
click at [1107, 614] on button "Confirm" at bounding box center [1133, 616] width 90 height 32
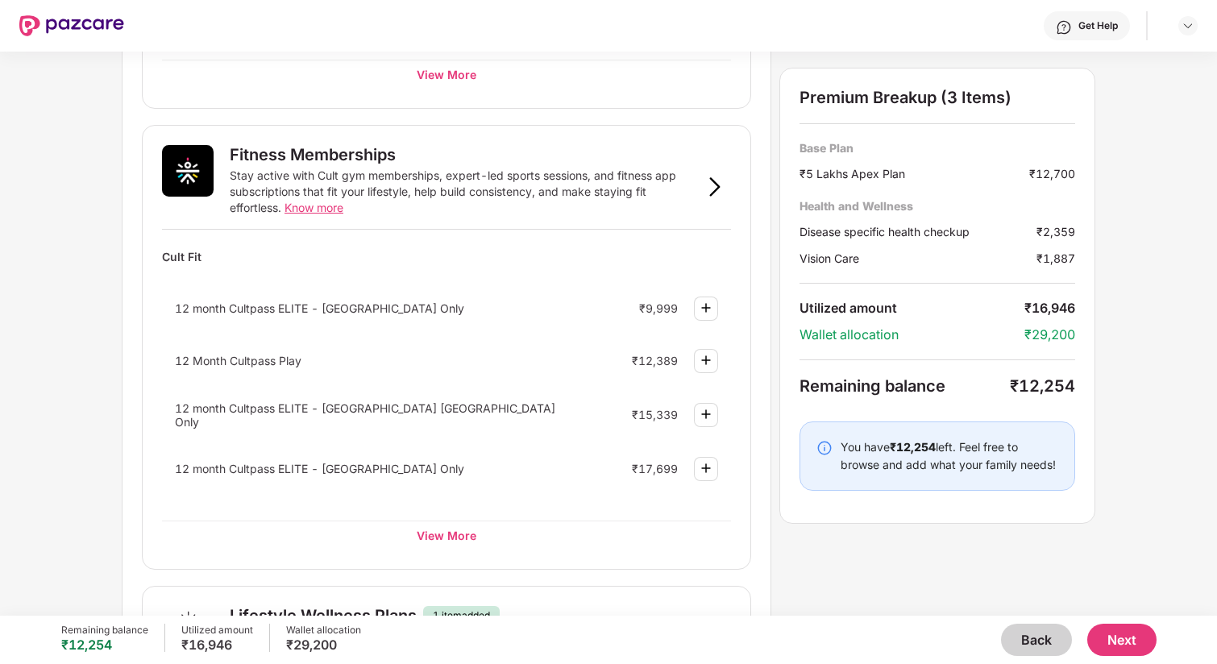
scroll to position [562, 0]
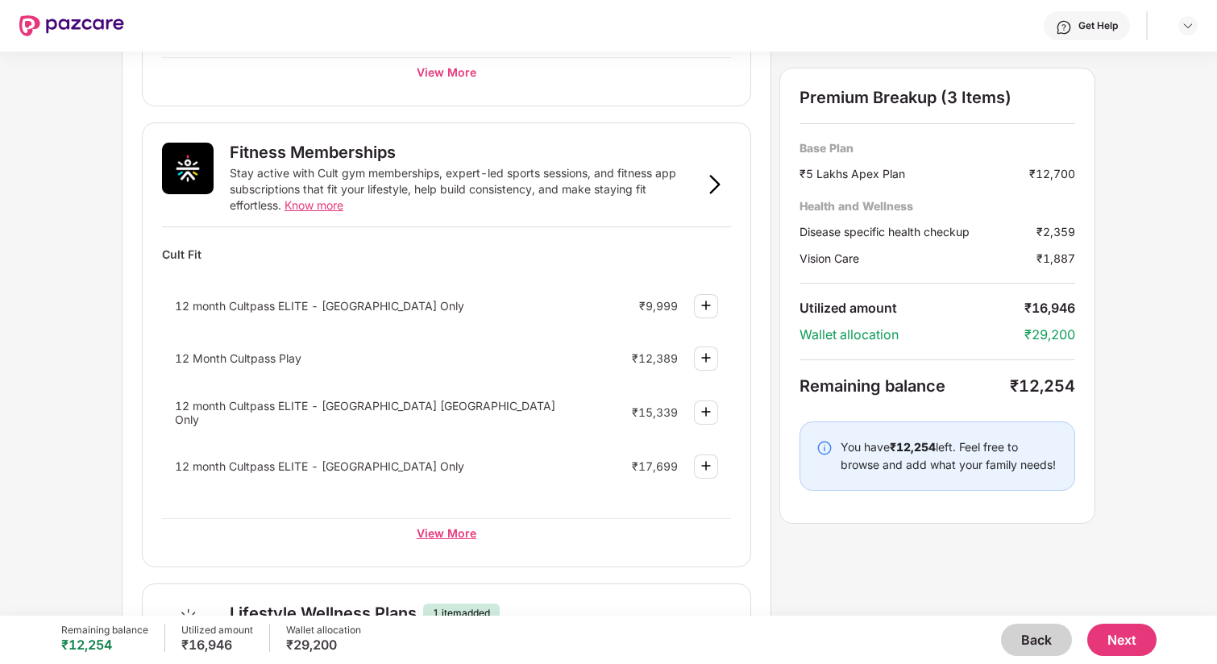
click at [460, 531] on div "View More" at bounding box center [446, 532] width 569 height 29
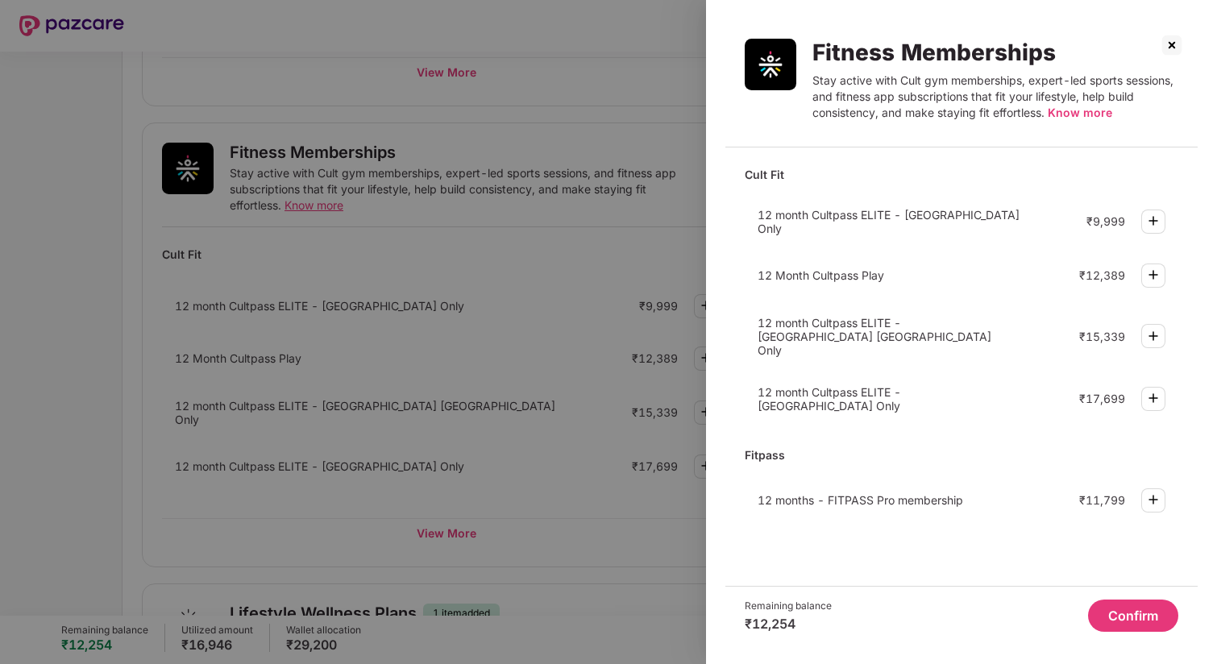
click at [1153, 275] on img at bounding box center [1153, 274] width 19 height 19
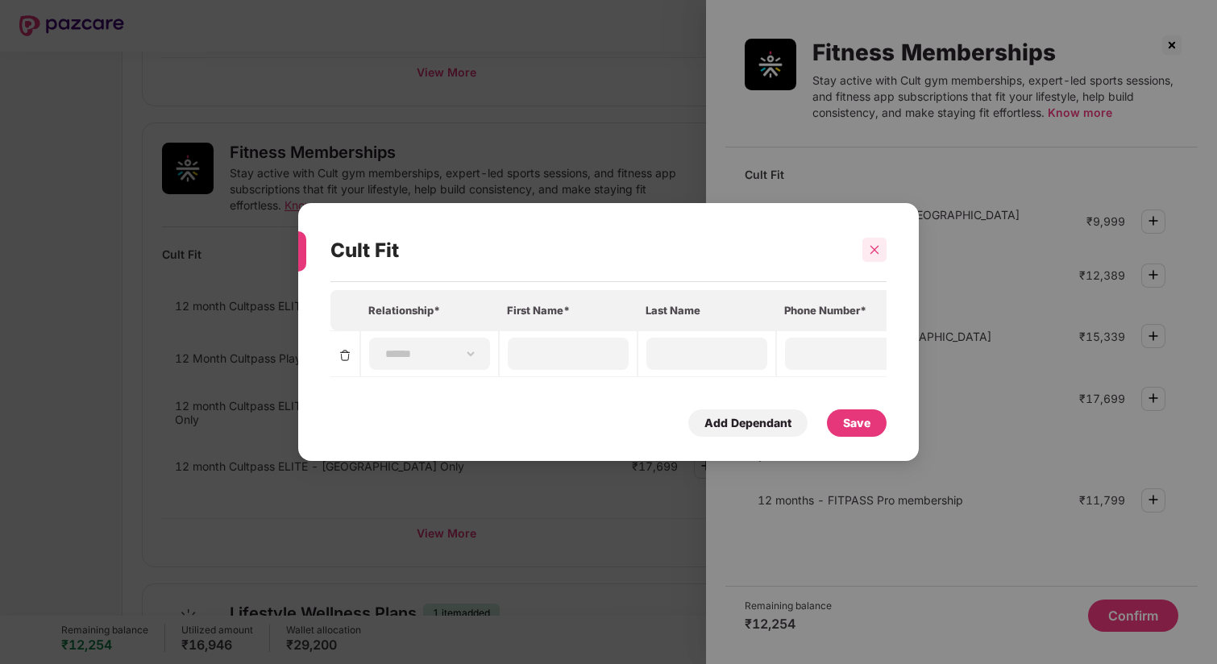
click at [872, 242] on div at bounding box center [875, 250] width 24 height 24
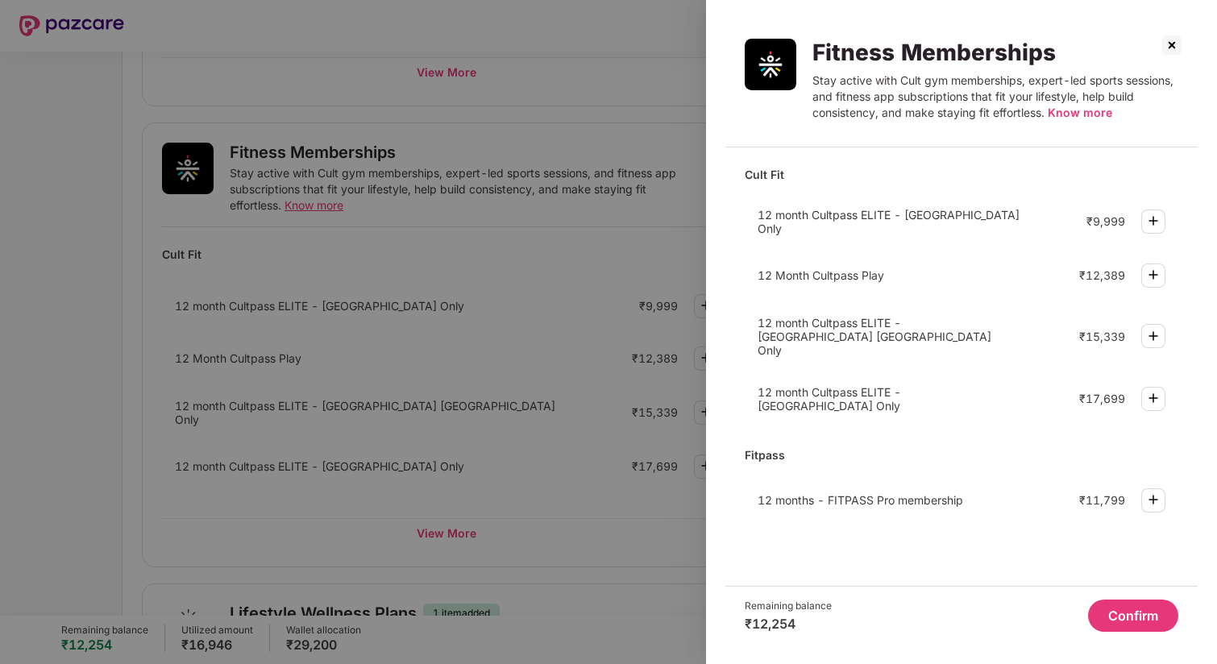
click at [1156, 216] on img at bounding box center [1153, 220] width 19 height 19
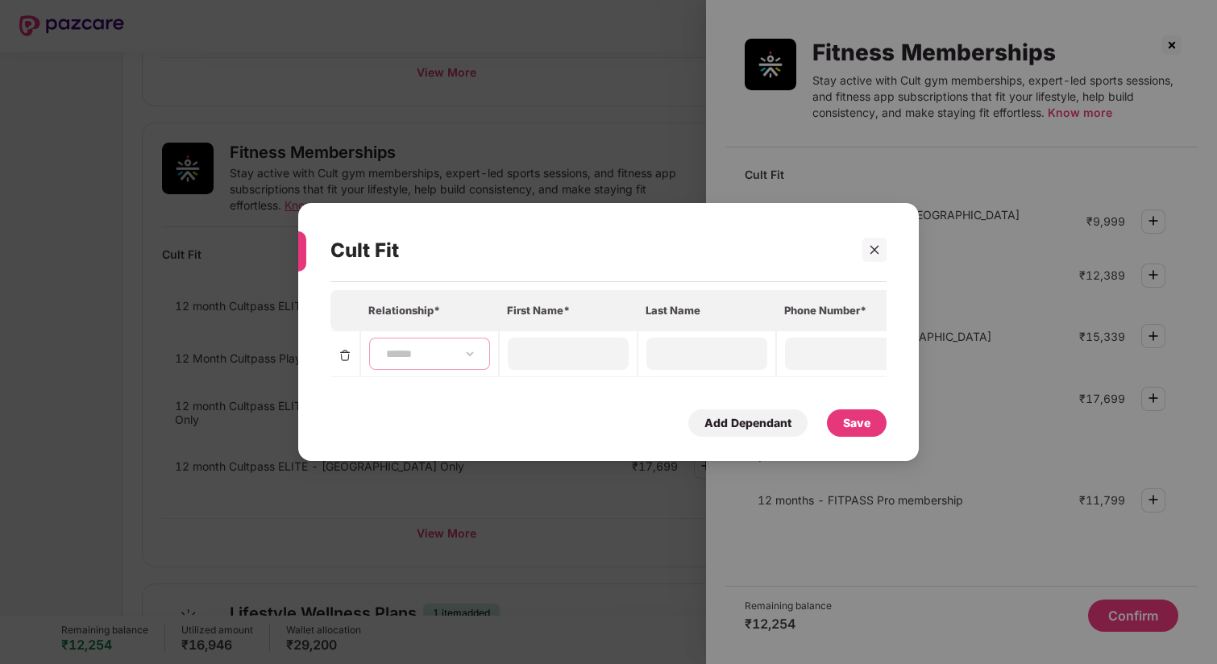
click at [459, 352] on select "**********" at bounding box center [430, 353] width 94 height 13
select select "****"
type input "***"
type input "*****"
type input "**********"
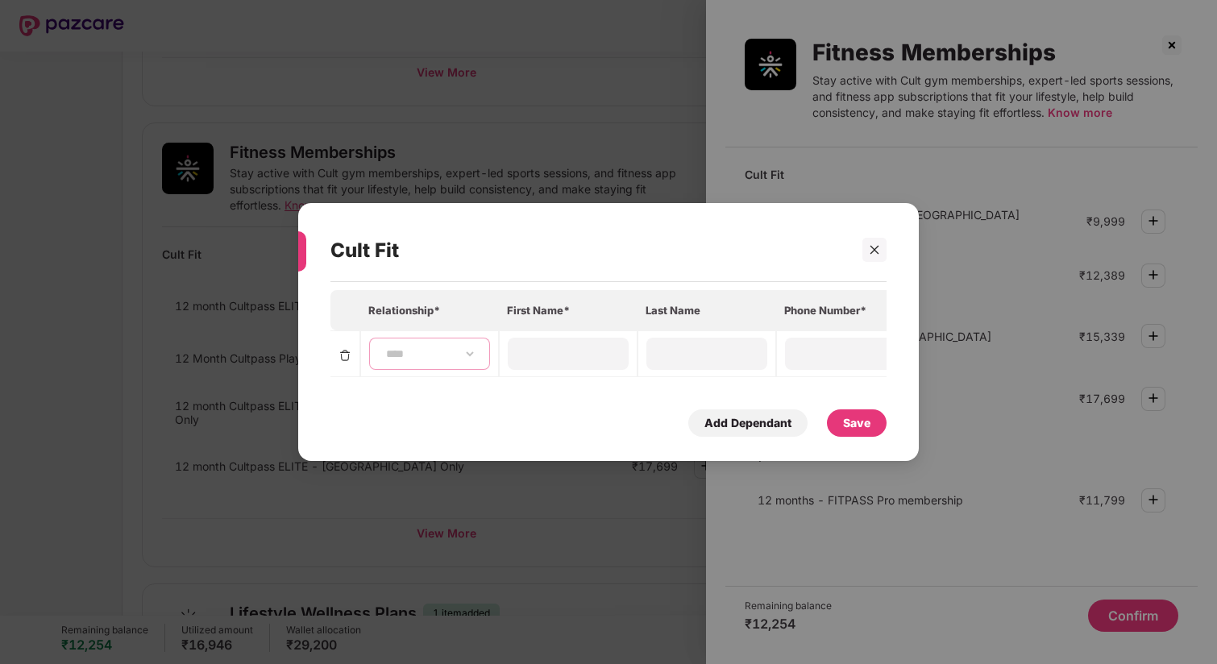
type input "**********"
click at [856, 423] on div "Save" at bounding box center [856, 423] width 27 height 18
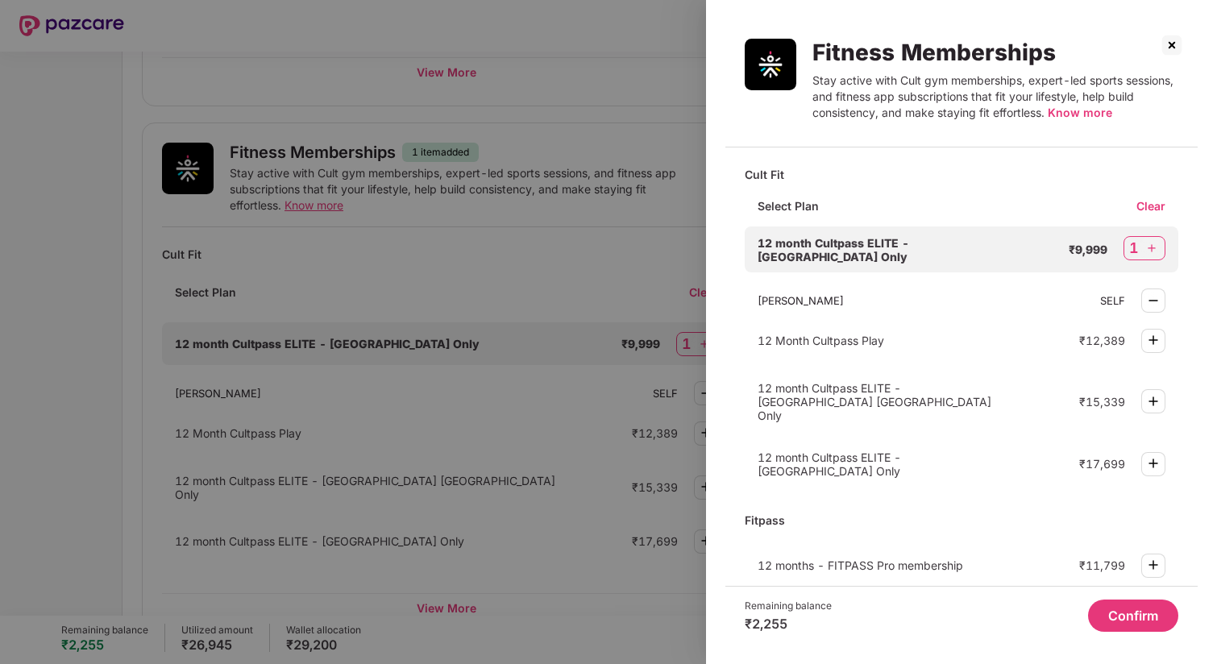
scroll to position [15, 0]
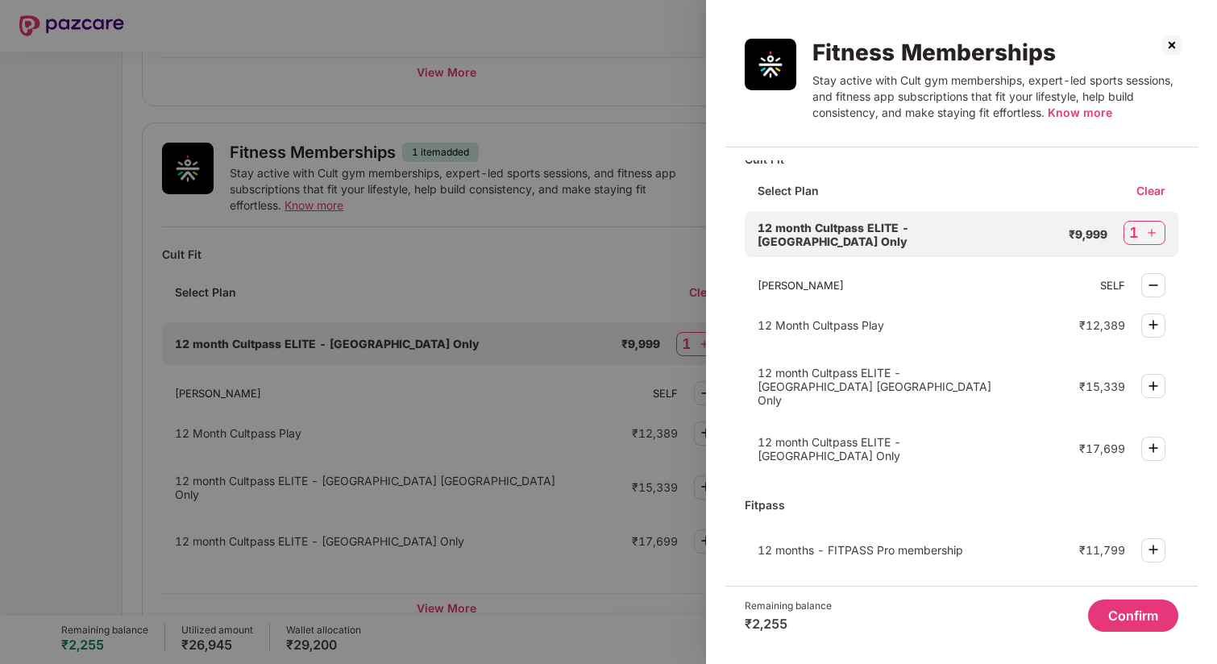
click at [1122, 618] on button "Confirm" at bounding box center [1133, 616] width 90 height 32
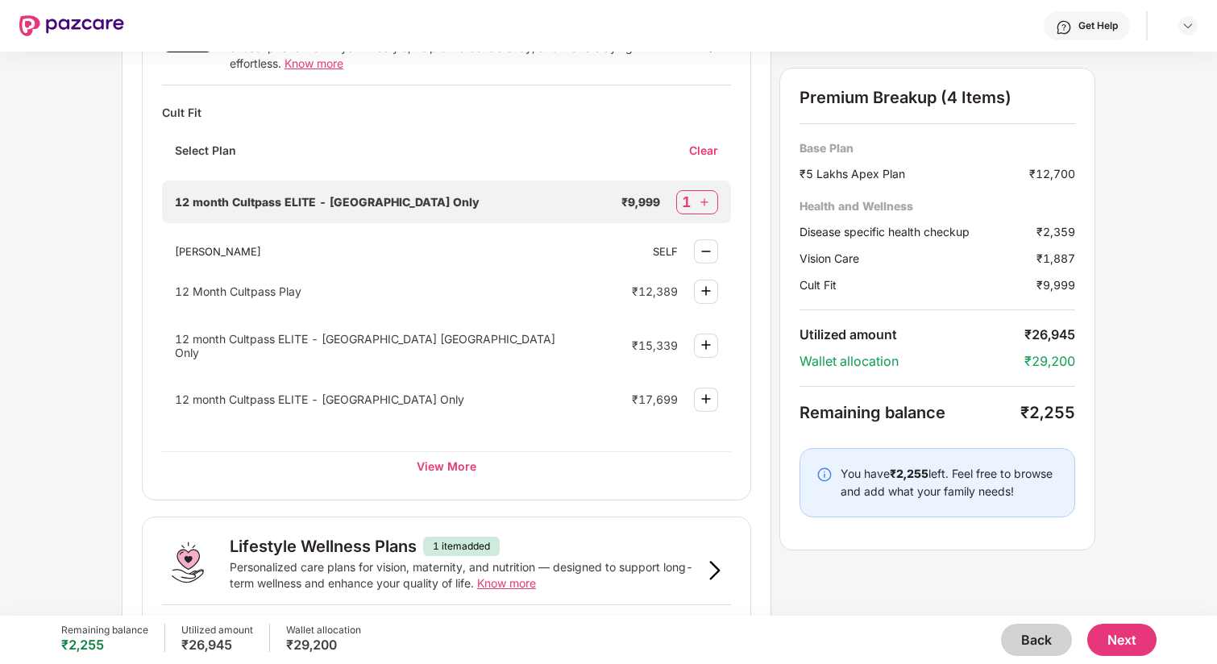
scroll to position [776, 0]
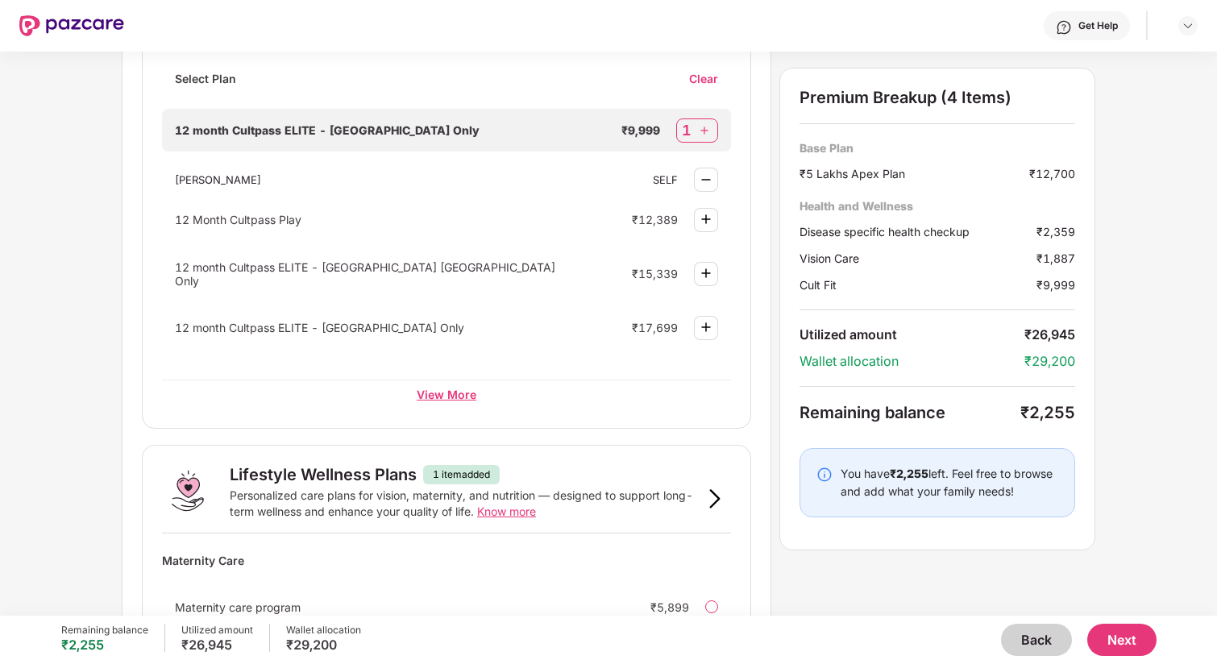
click at [456, 387] on div "View More" at bounding box center [446, 394] width 569 height 29
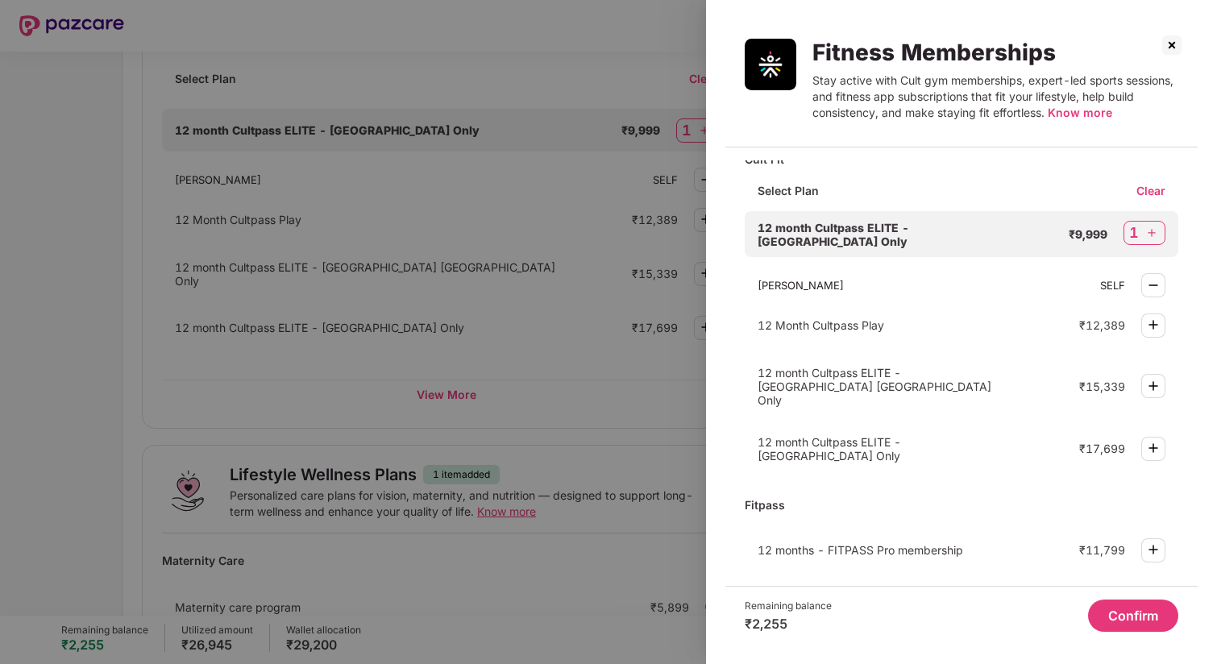
click at [649, 262] on div at bounding box center [608, 332] width 1217 height 664
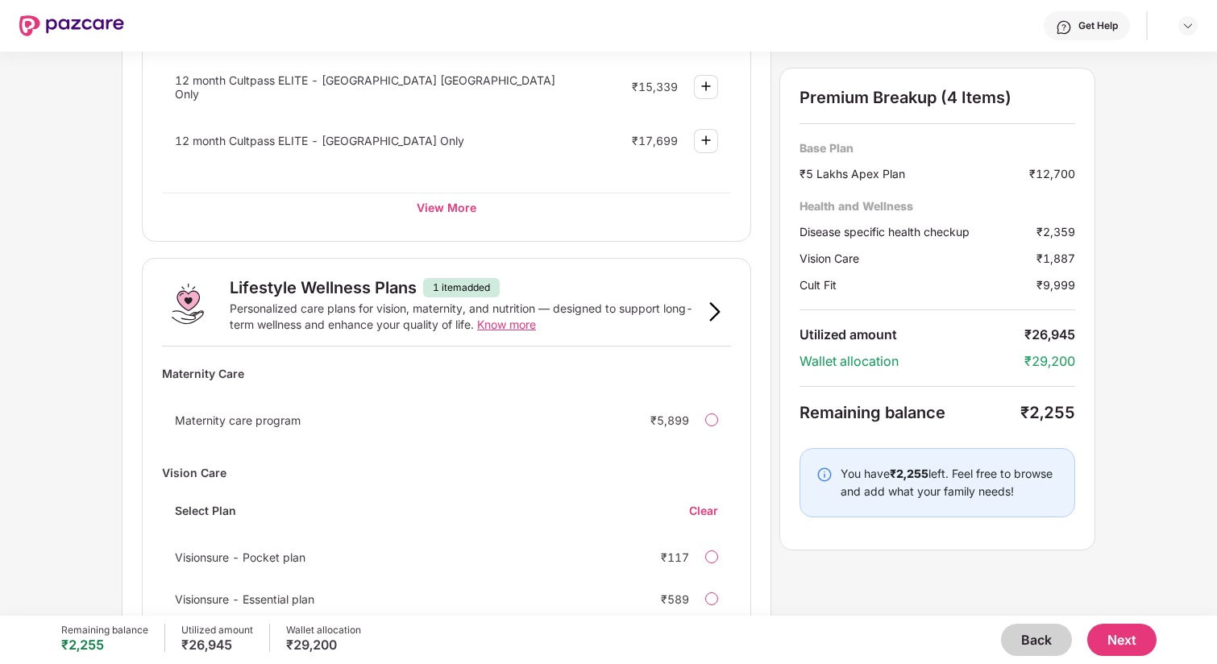
scroll to position [1030, 0]
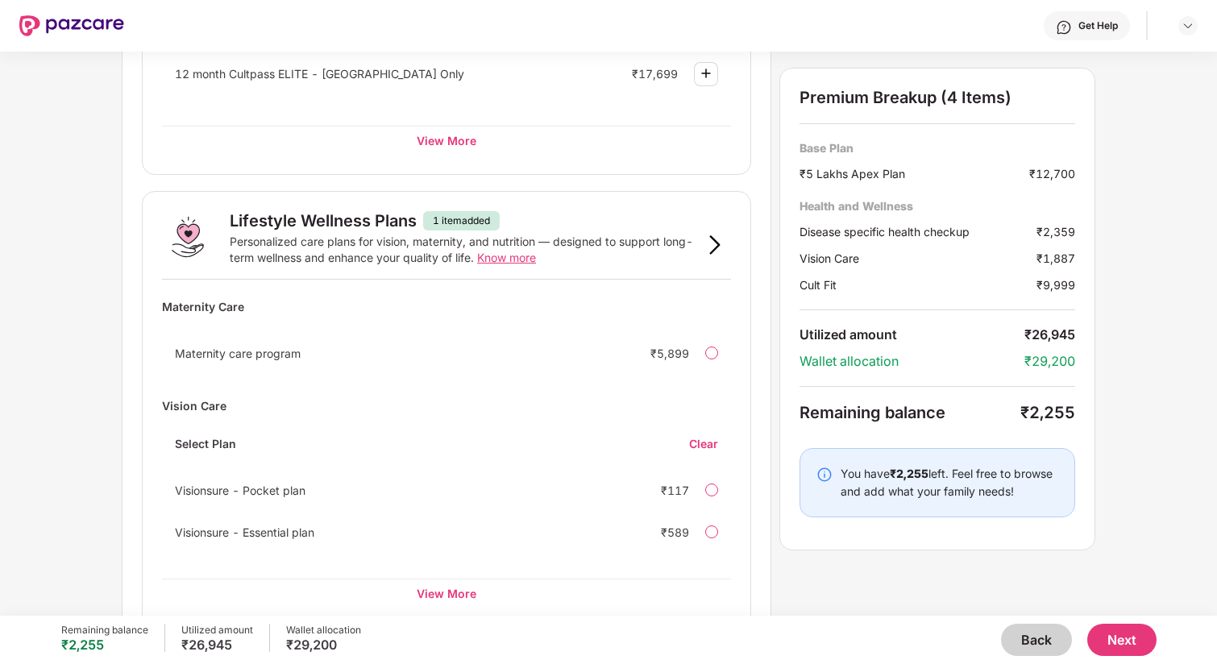
click at [717, 247] on img at bounding box center [714, 244] width 19 height 19
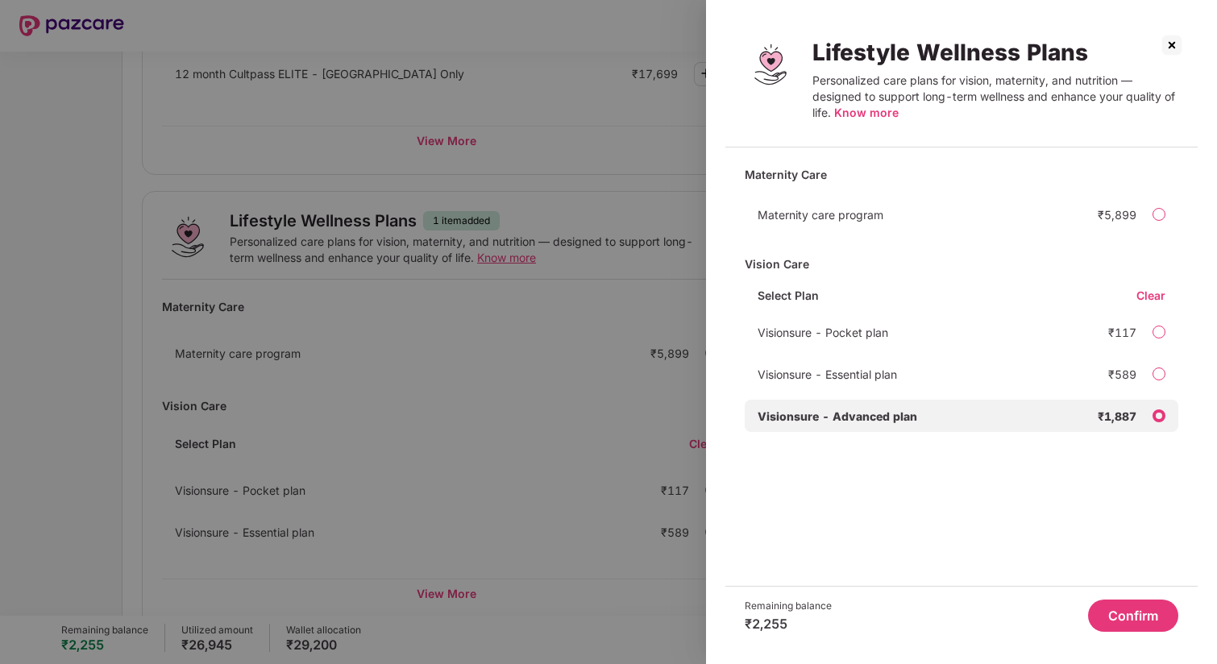
scroll to position [0, 0]
click at [1130, 615] on button "Confirm" at bounding box center [1133, 616] width 90 height 32
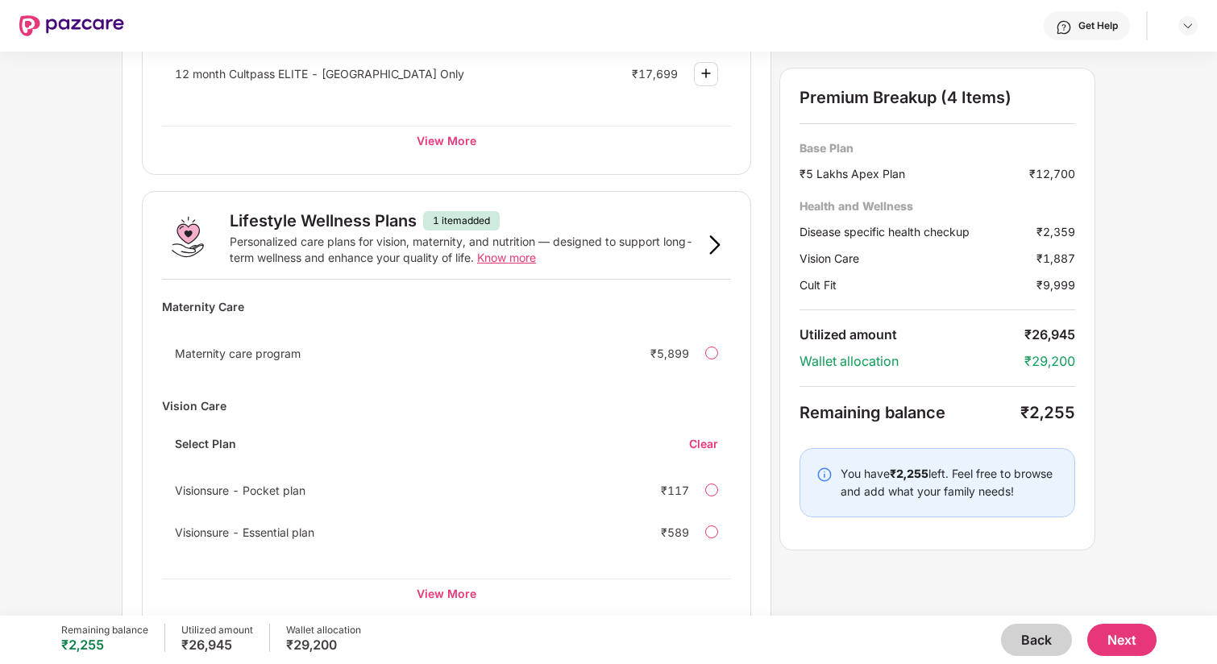
scroll to position [1059, 0]
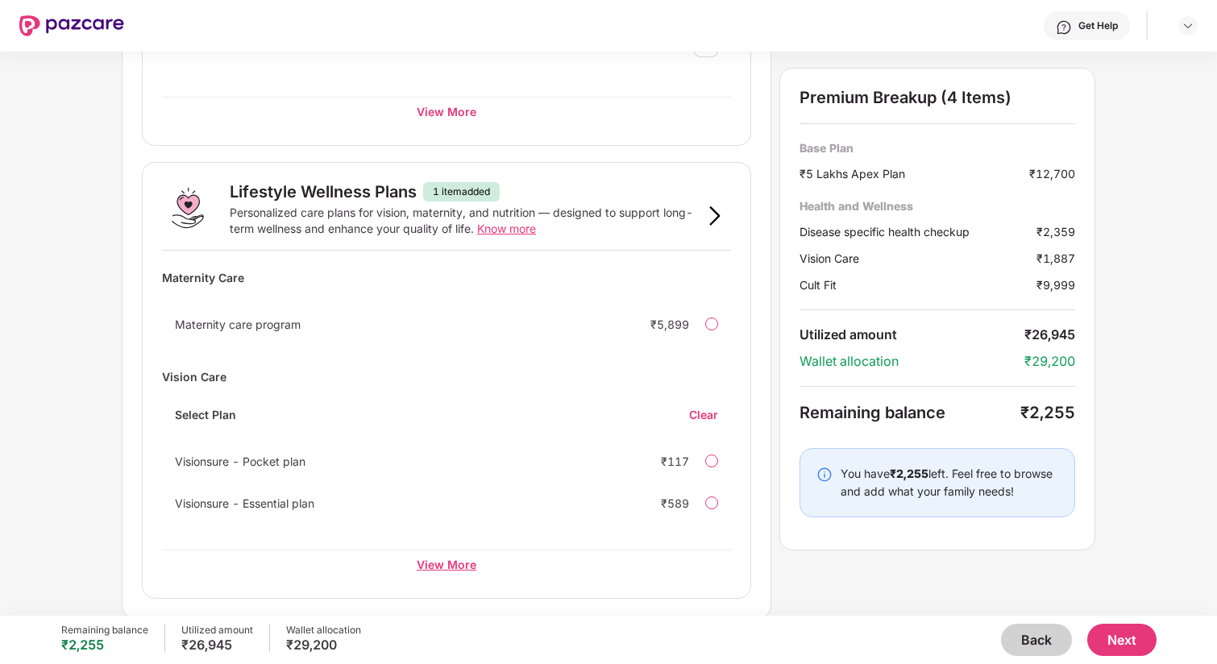
click at [448, 560] on div "View More" at bounding box center [446, 564] width 569 height 29
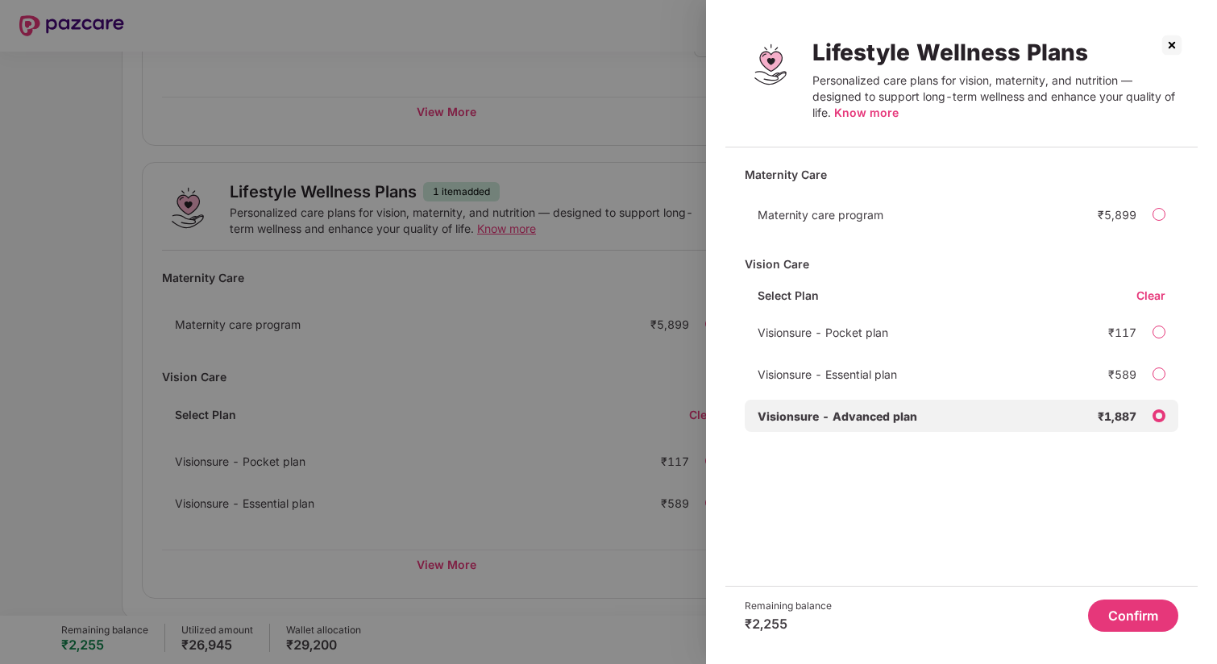
click at [1126, 612] on button "Confirm" at bounding box center [1133, 616] width 90 height 32
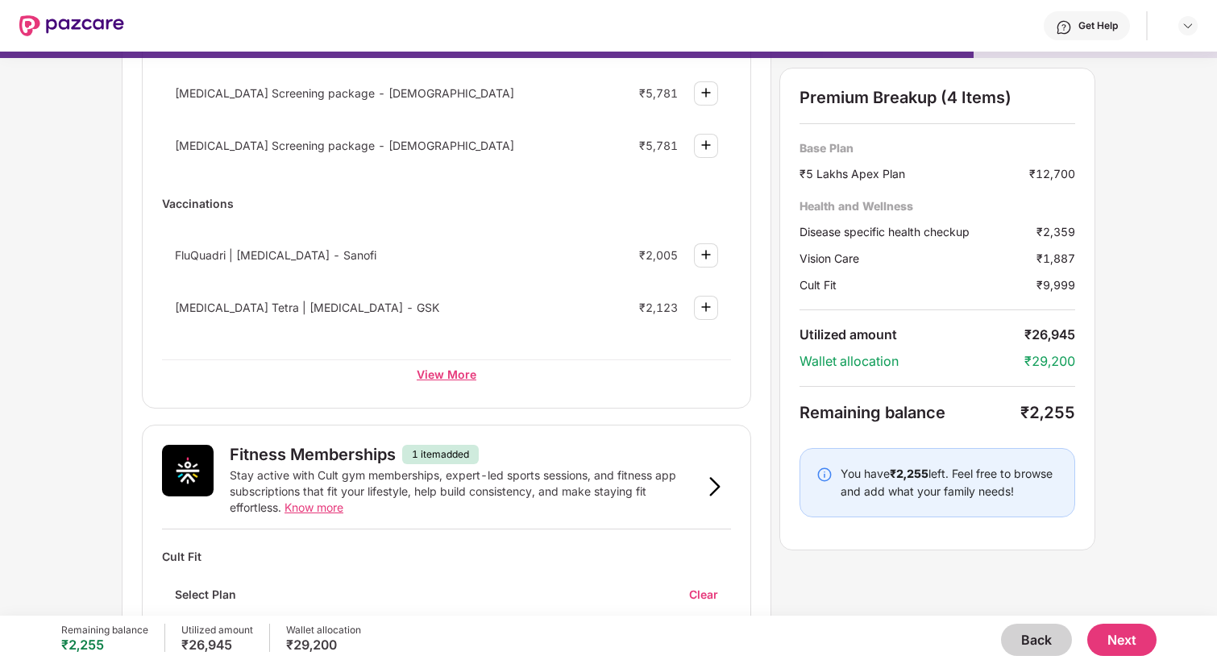
scroll to position [272, 0]
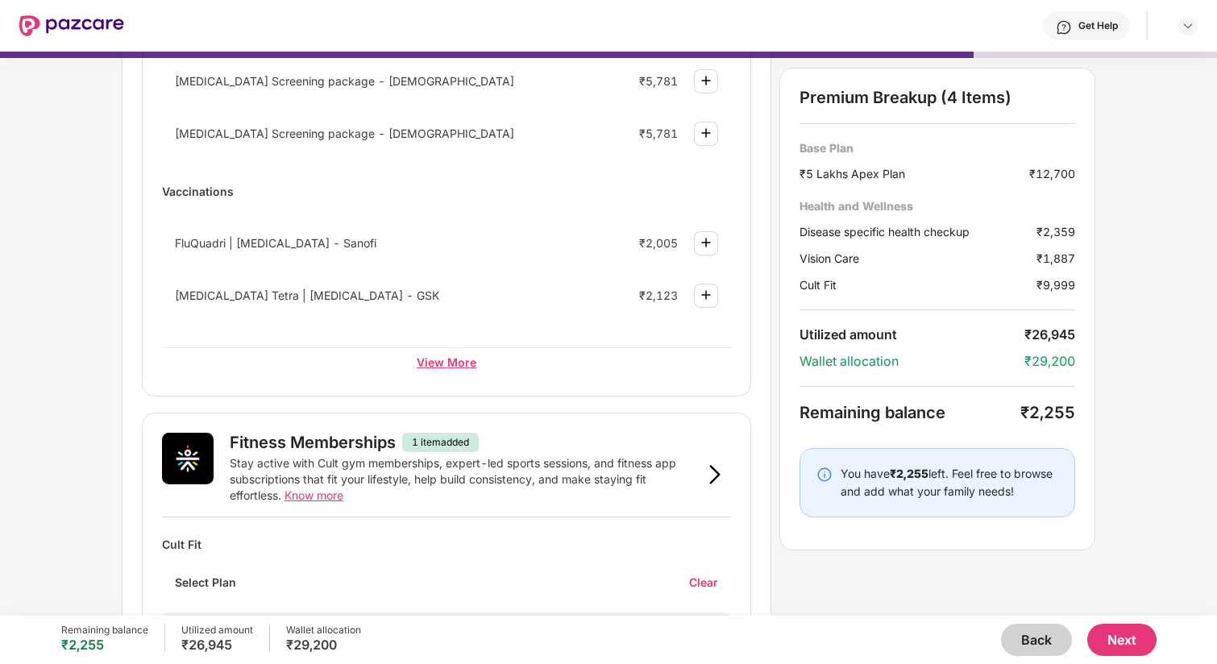
click at [457, 363] on div "View More" at bounding box center [446, 361] width 569 height 29
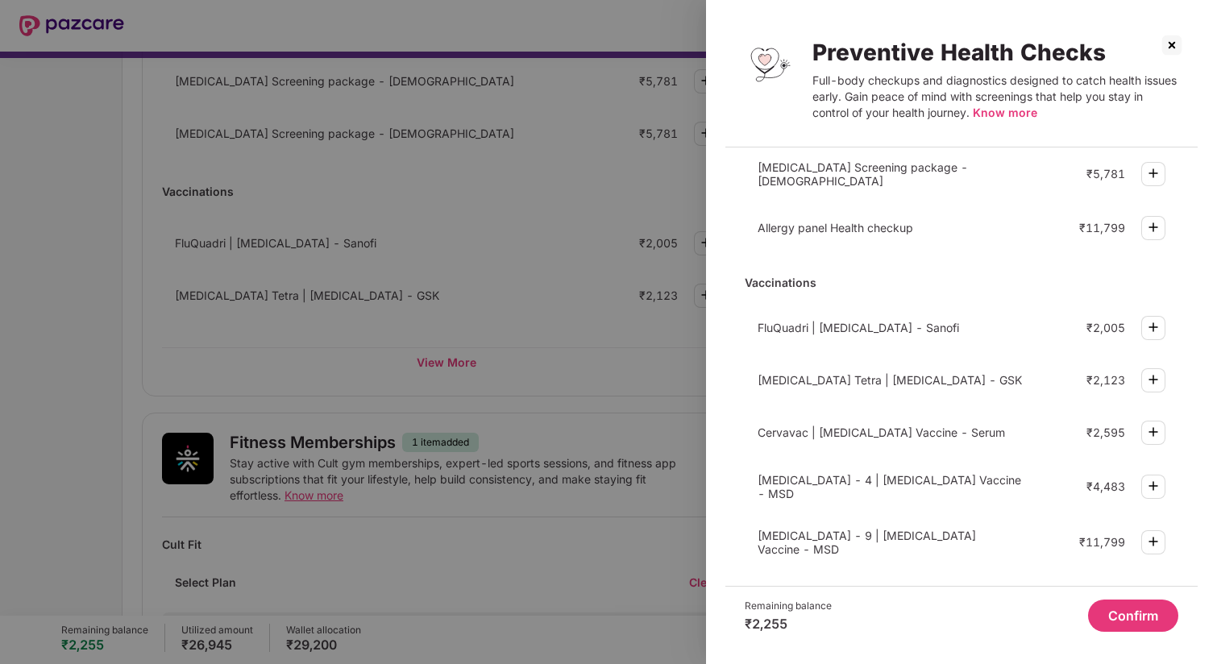
scroll to position [445, 0]
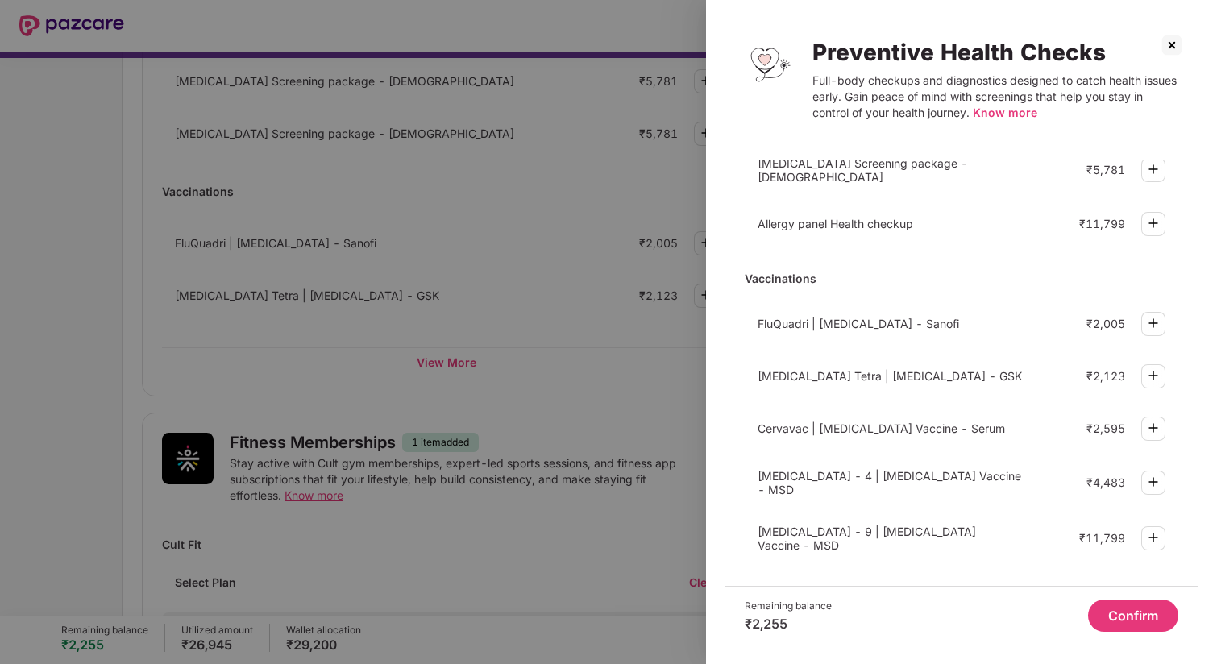
click at [1147, 369] on img at bounding box center [1153, 375] width 19 height 19
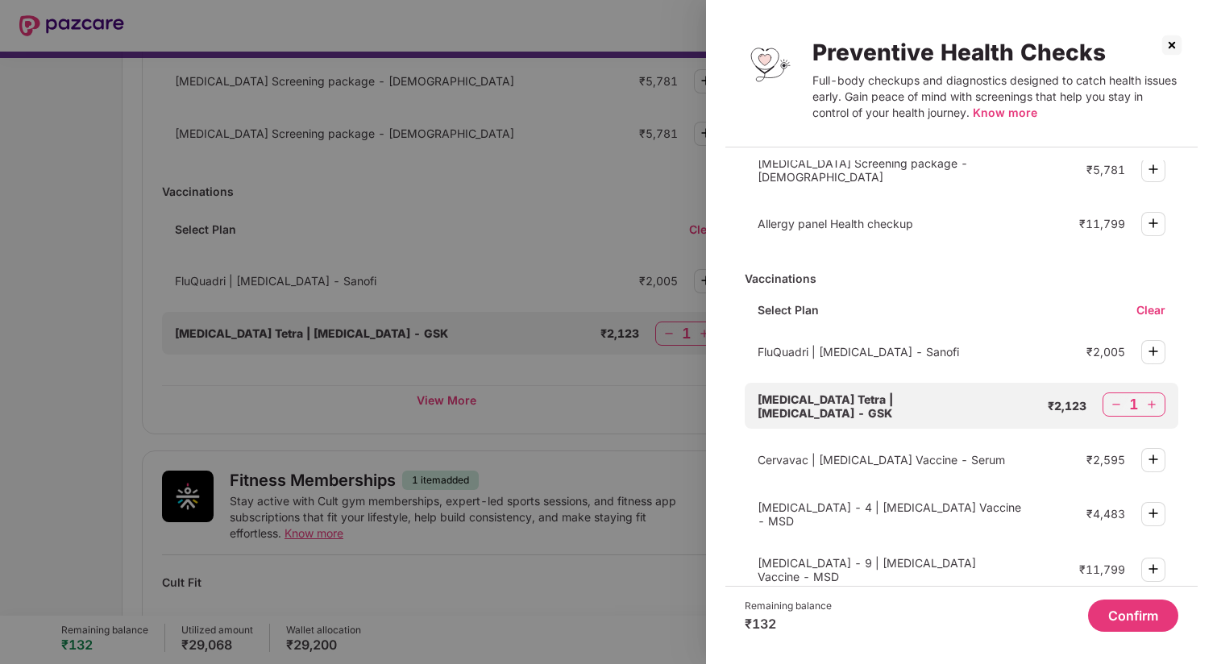
click at [1140, 614] on button "Confirm" at bounding box center [1133, 616] width 90 height 32
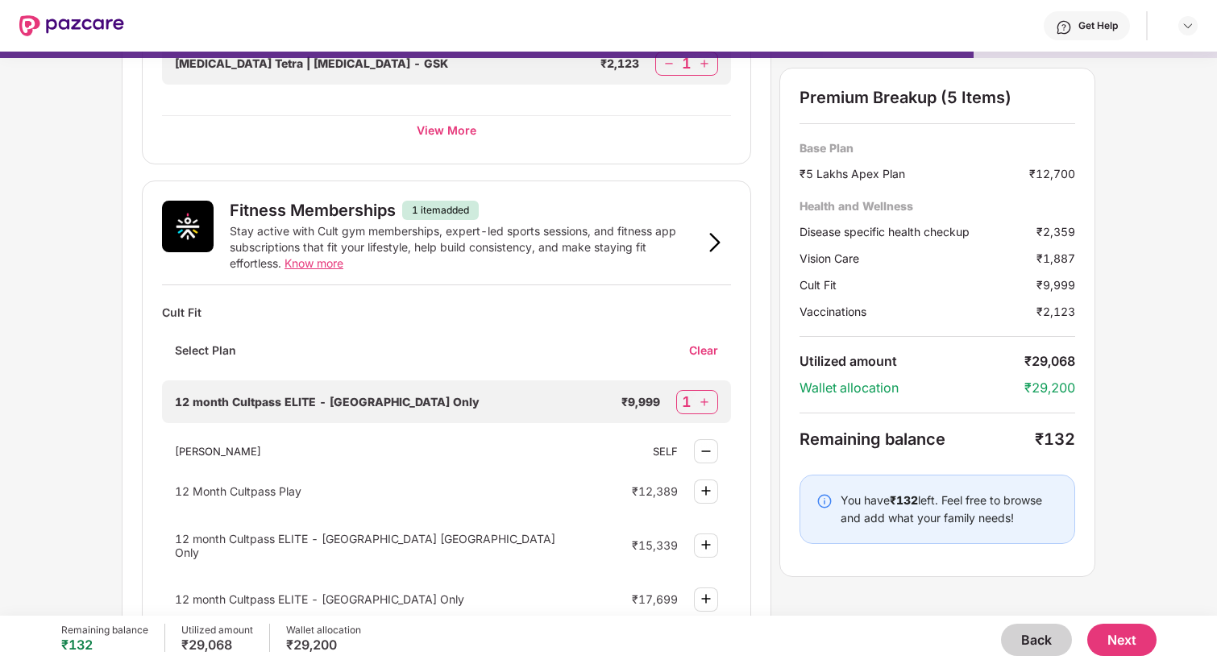
scroll to position [547, 0]
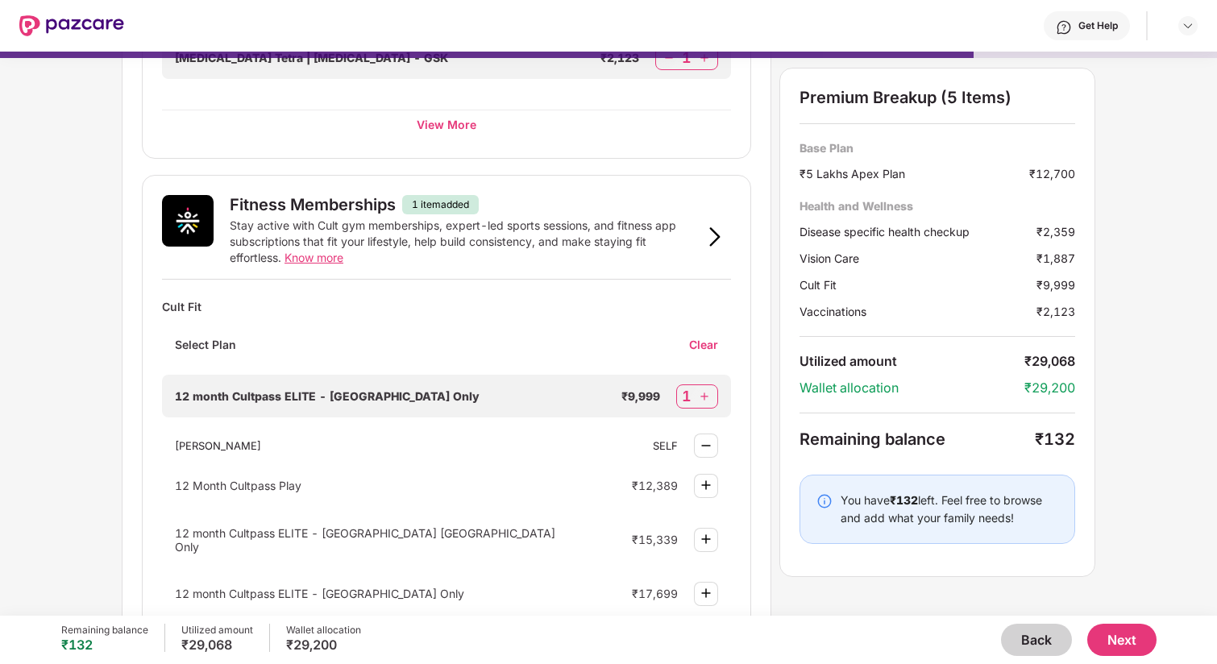
click at [1128, 636] on button "Next" at bounding box center [1122, 640] width 69 height 32
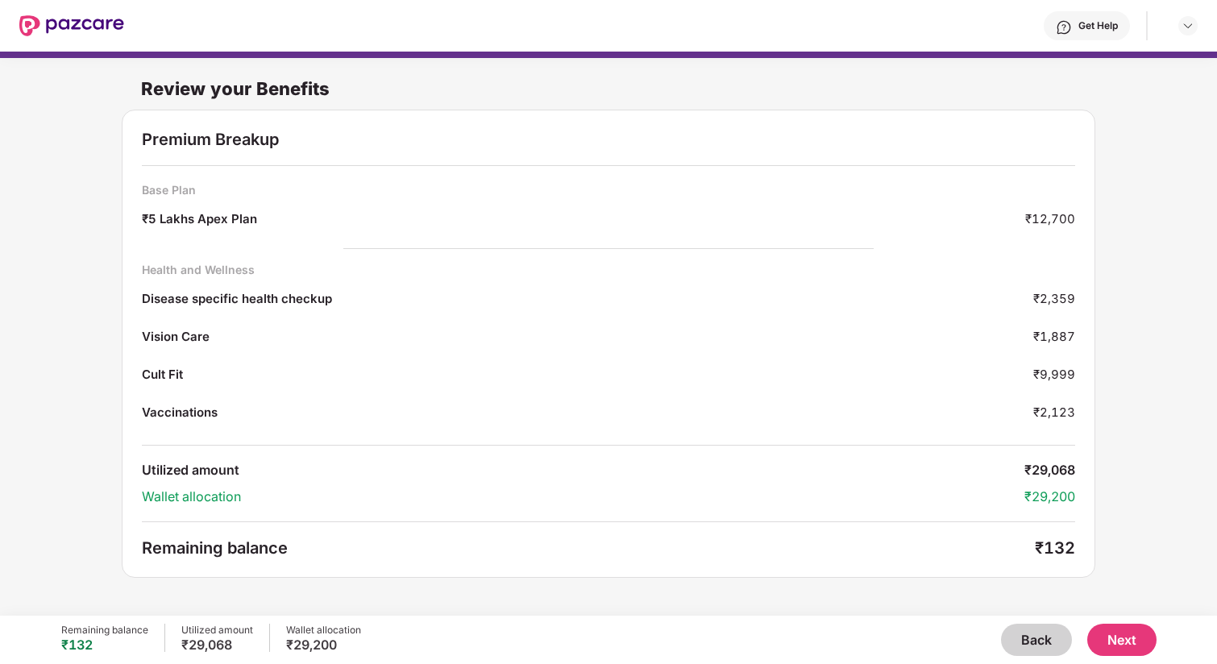
click at [1134, 643] on button "Next" at bounding box center [1122, 640] width 69 height 32
